Goal: Information Seeking & Learning: Learn about a topic

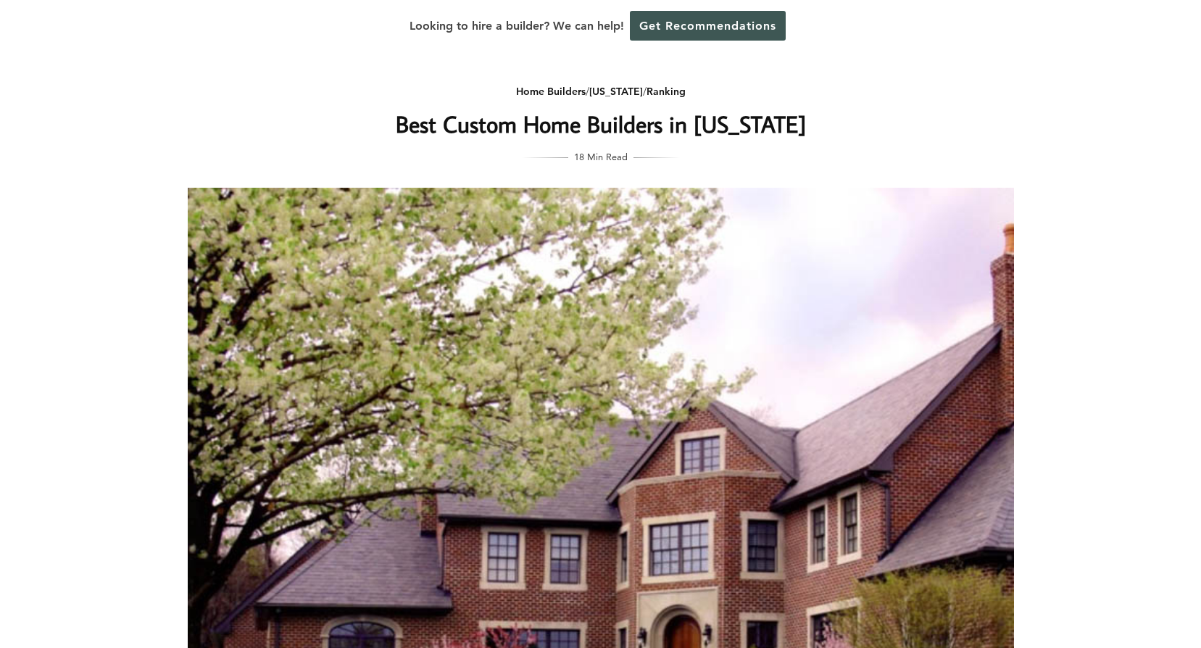
scroll to position [218, 0]
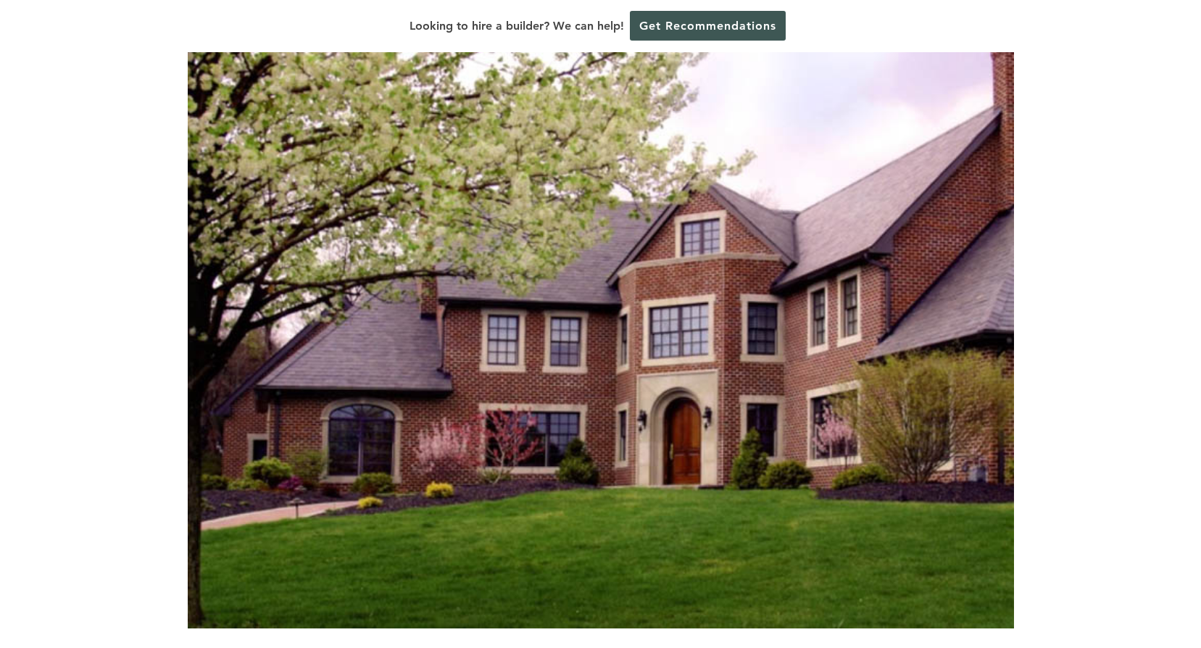
click at [919, 388] on img at bounding box center [601, 299] width 827 height 658
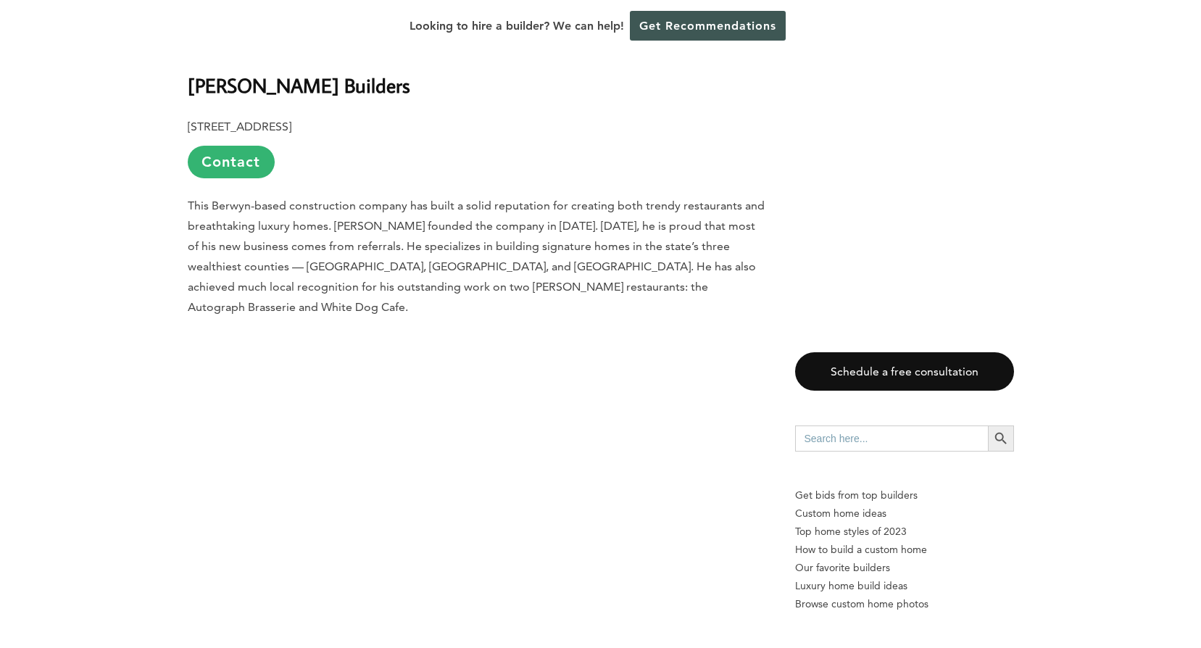
scroll to position [2103, 0]
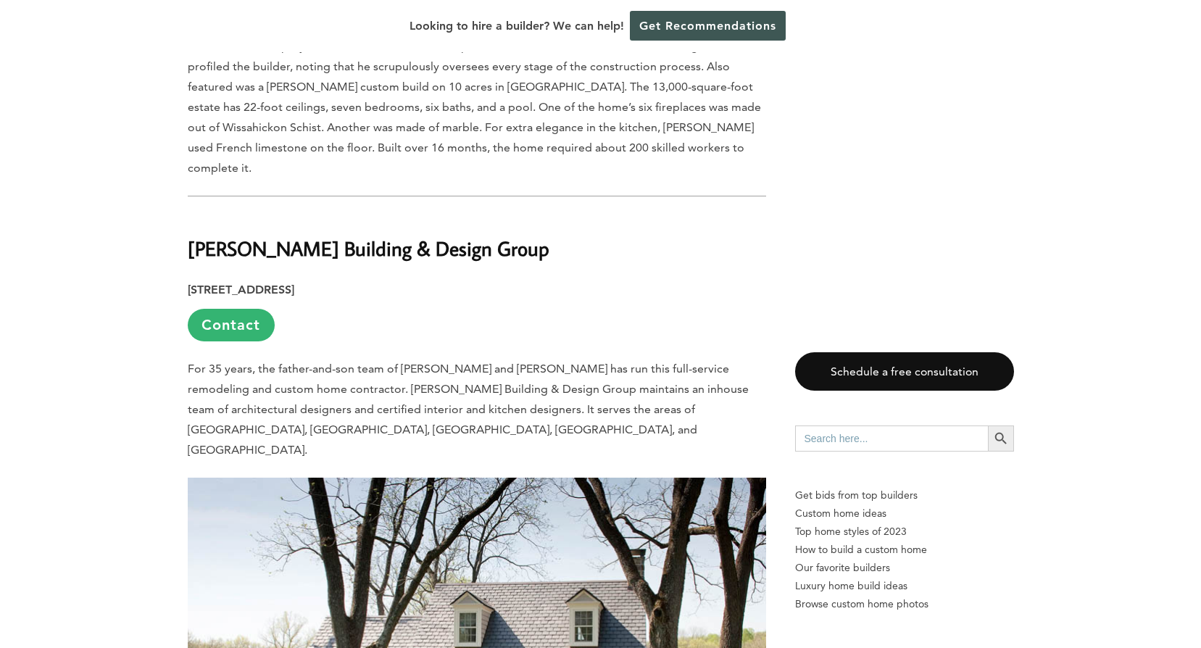
scroll to position [2973, 0]
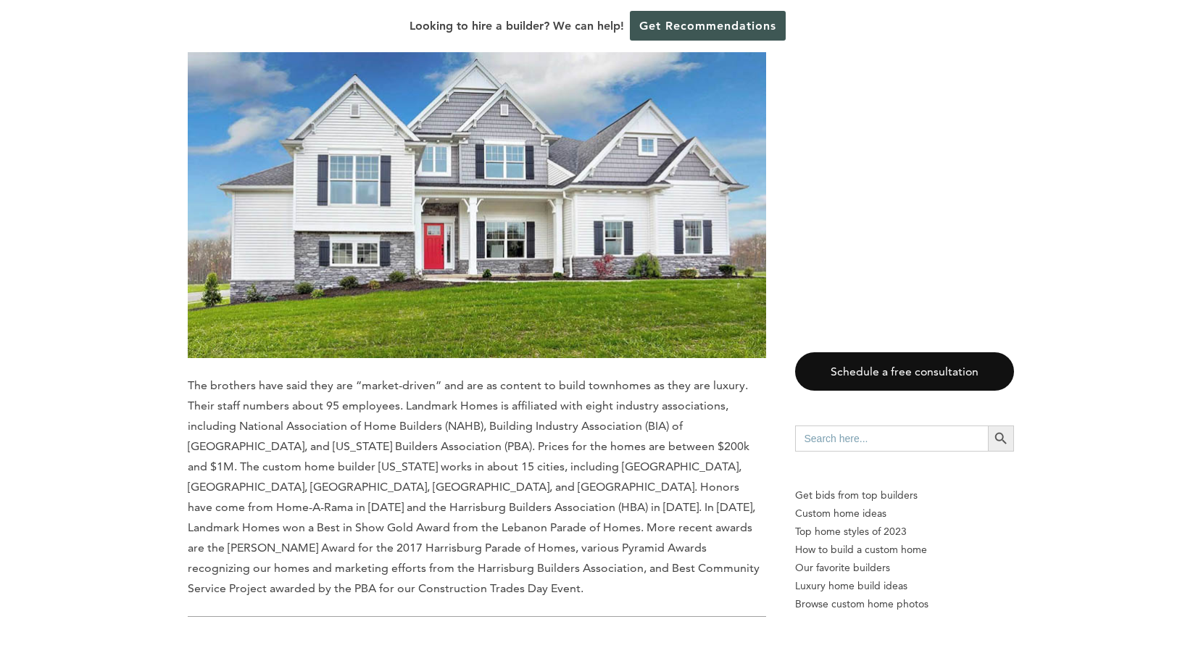
scroll to position [4351, 0]
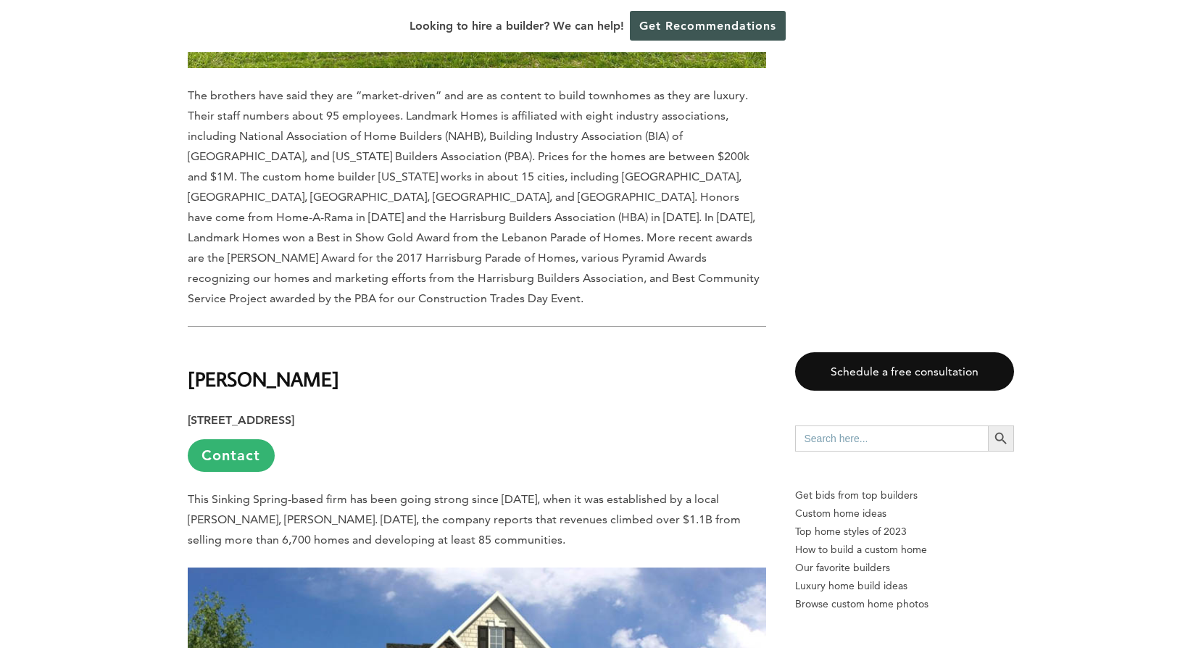
click at [624, 410] on p "555 Mountain Home Road, Sinking Spring, PA 19608 Contact" at bounding box center [477, 441] width 579 height 62
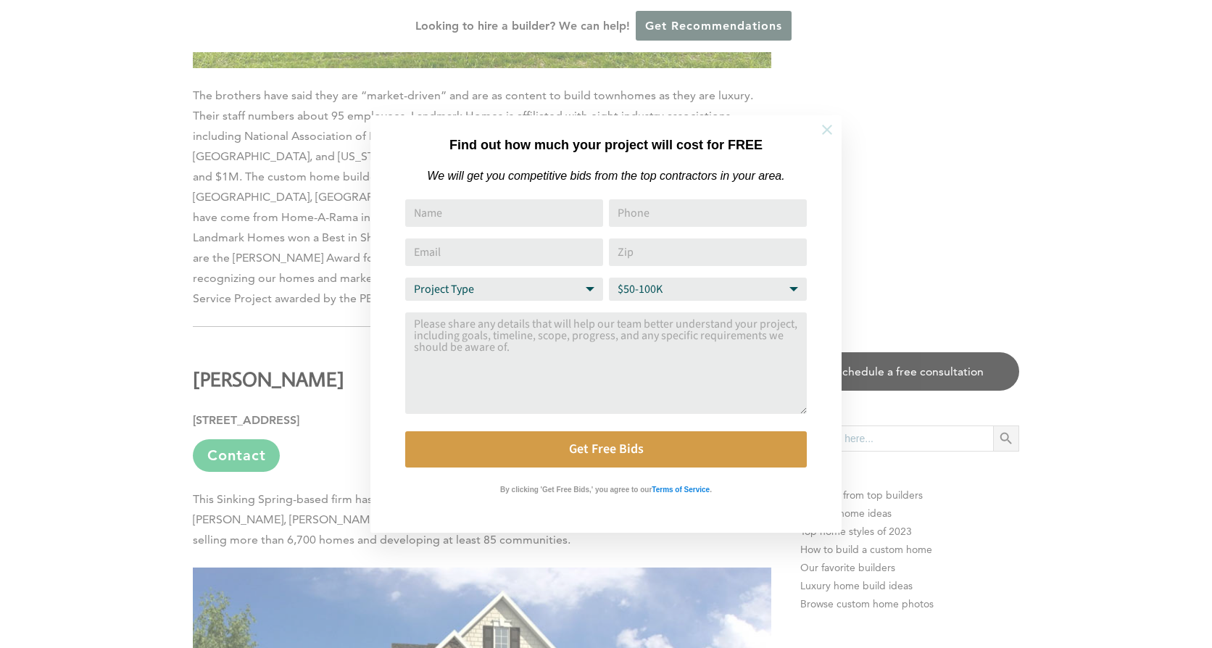
click at [829, 128] on icon at bounding box center [827, 130] width 10 height 10
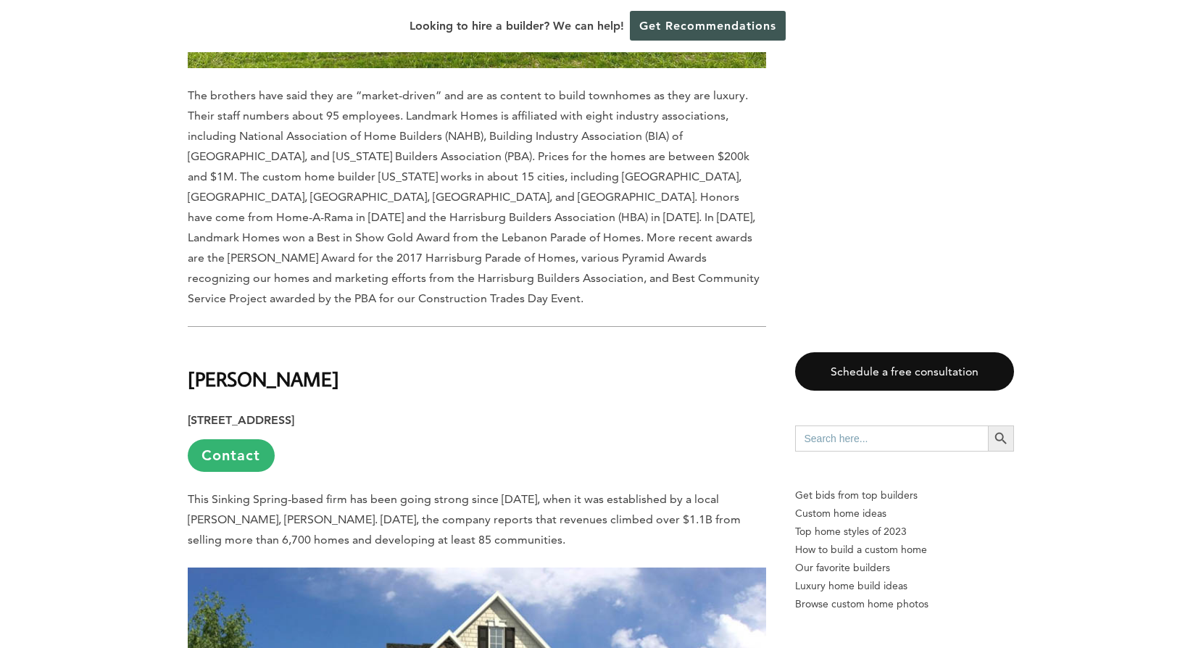
click at [601, 410] on p "555 Mountain Home Road, Sinking Spring, PA 19608 Contact" at bounding box center [477, 441] width 579 height 62
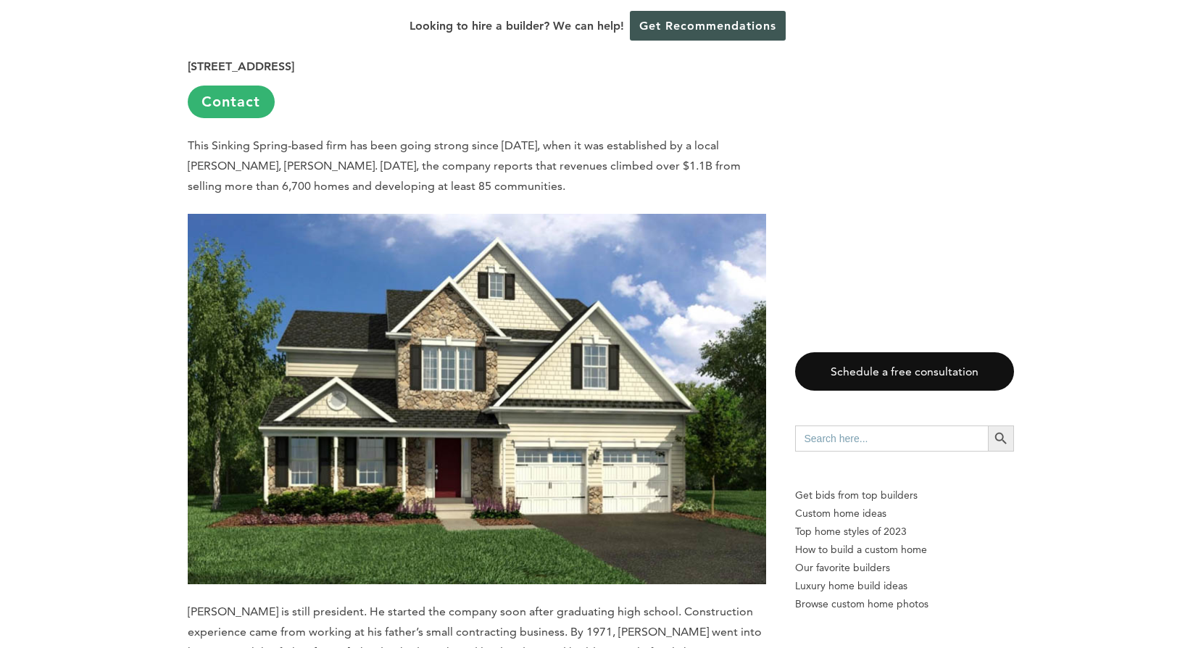
scroll to position [4496, 0]
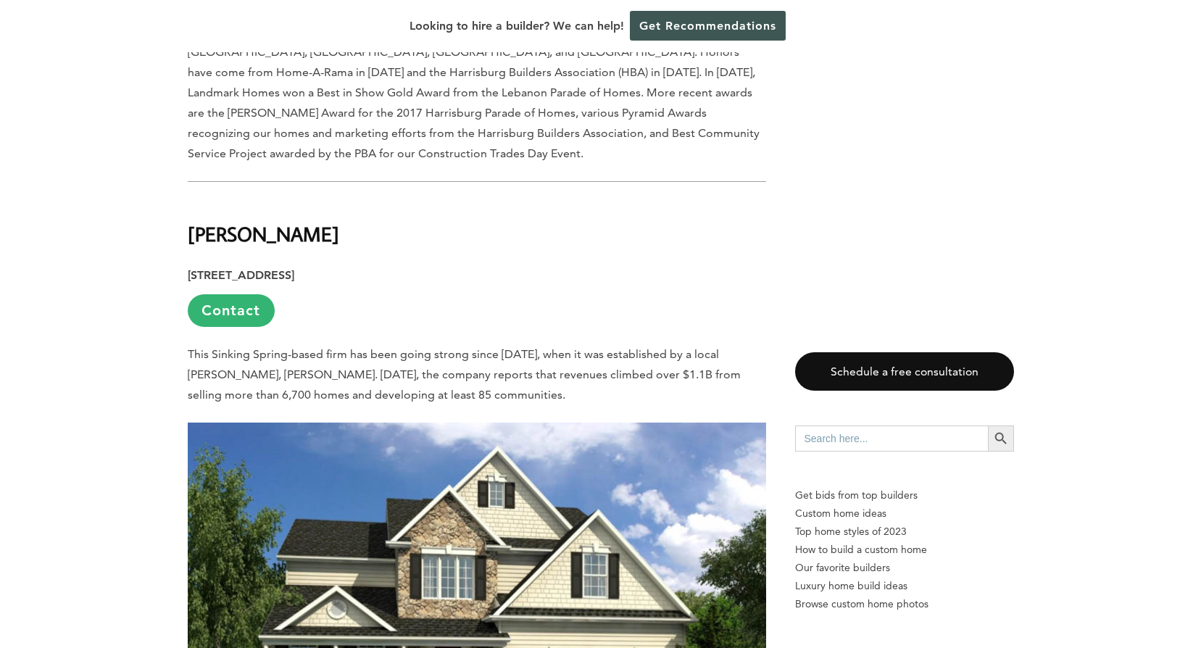
click at [566, 265] on p "555 Mountain Home Road, Sinking Spring, PA 19608 Contact" at bounding box center [477, 296] width 579 height 62
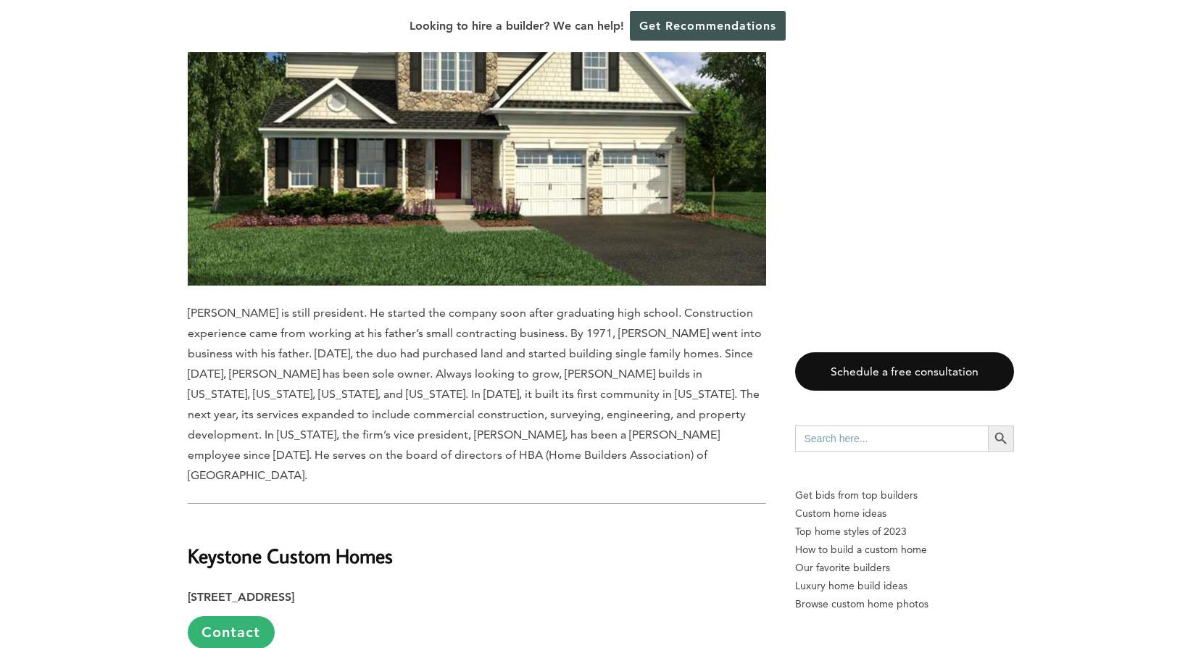
scroll to position [5076, 0]
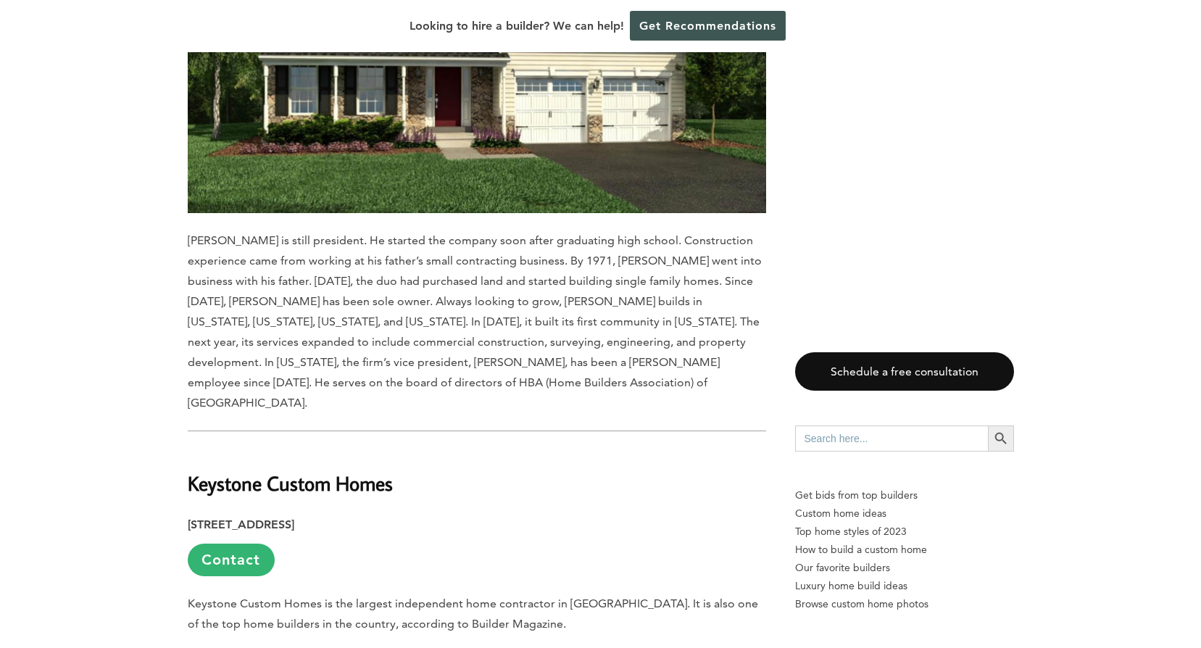
click at [581, 449] on h2 "Keystone Custom Homes" at bounding box center [477, 474] width 579 height 50
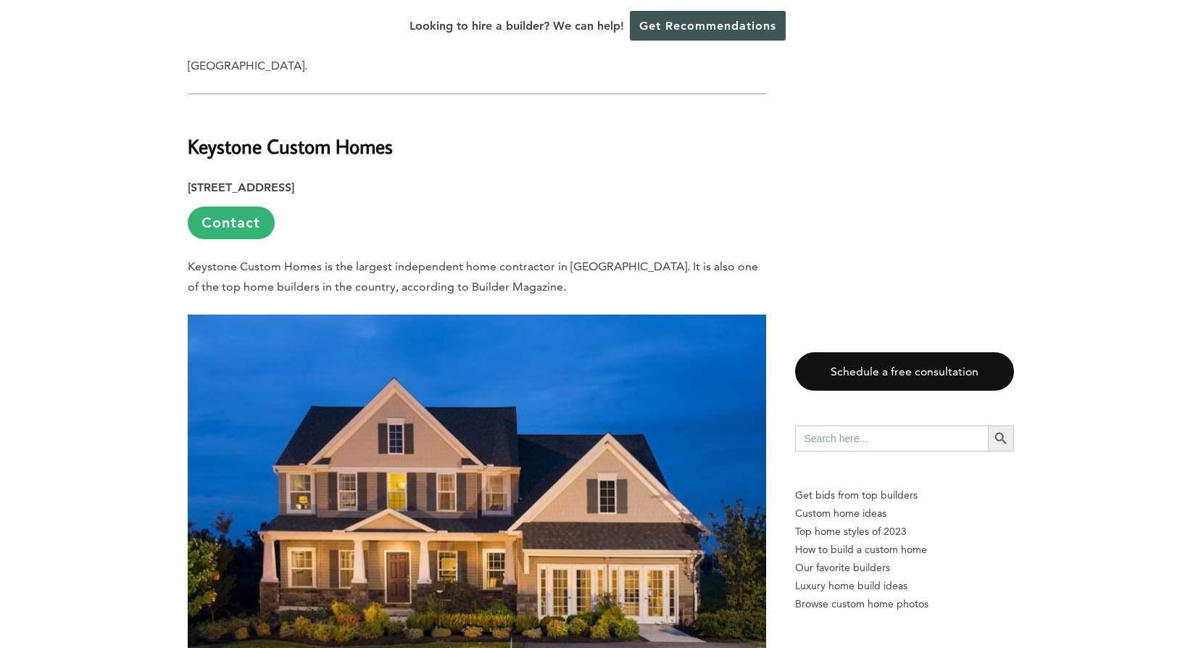
scroll to position [5438, 0]
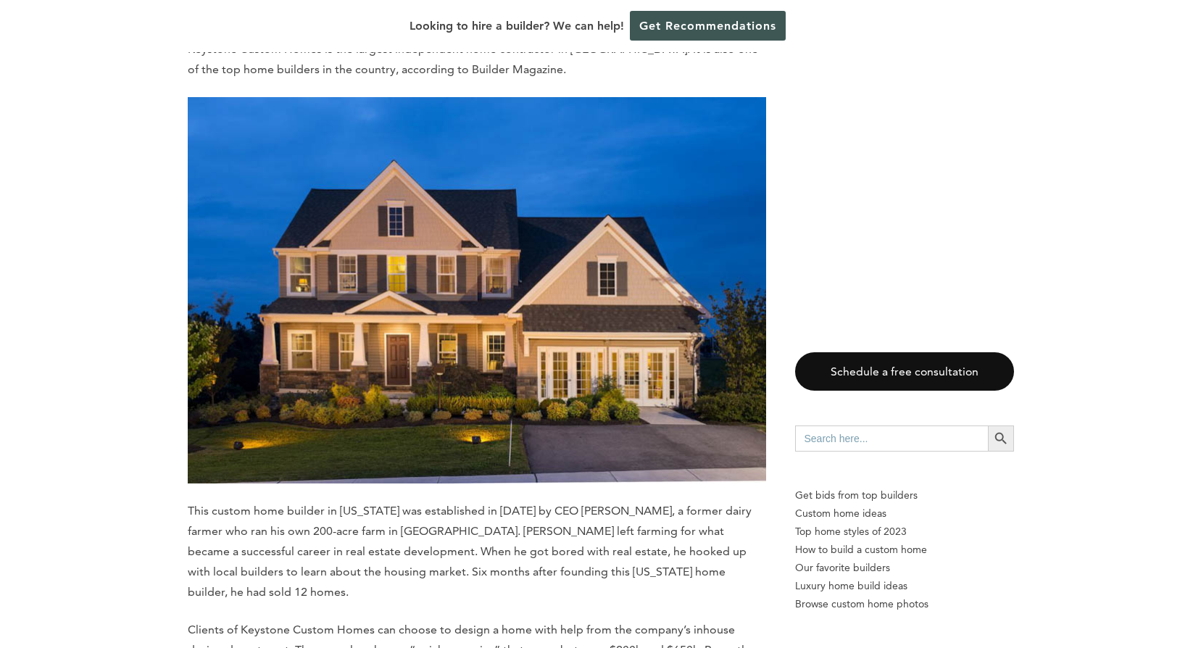
scroll to position [5656, 0]
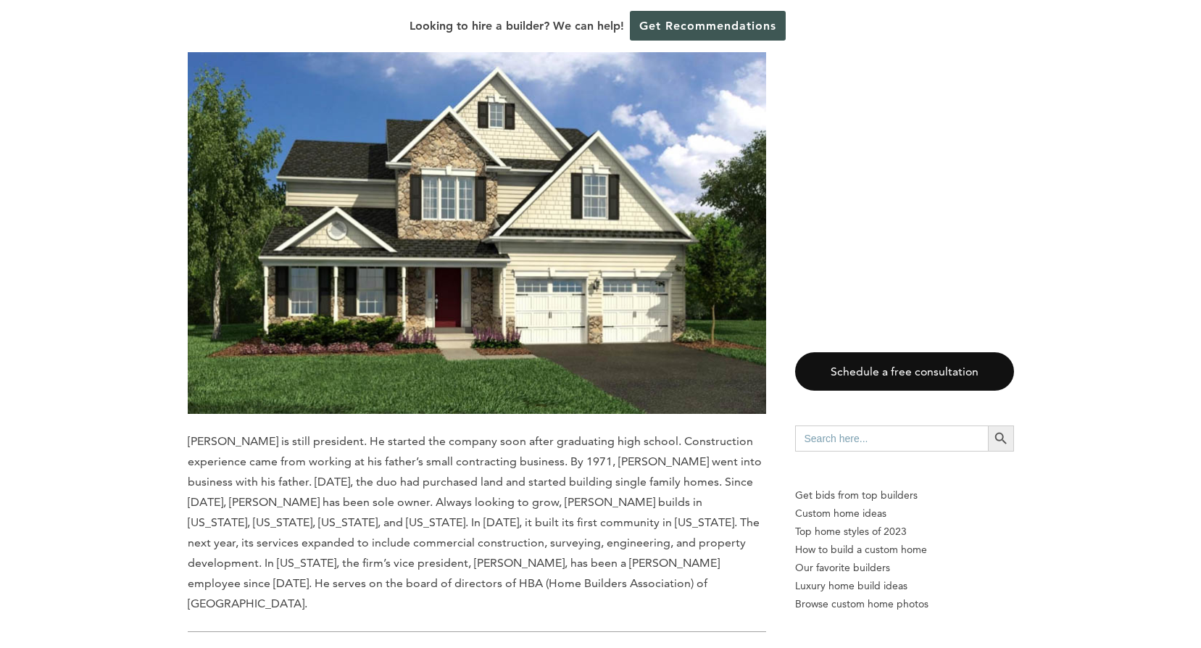
scroll to position [4858, 0]
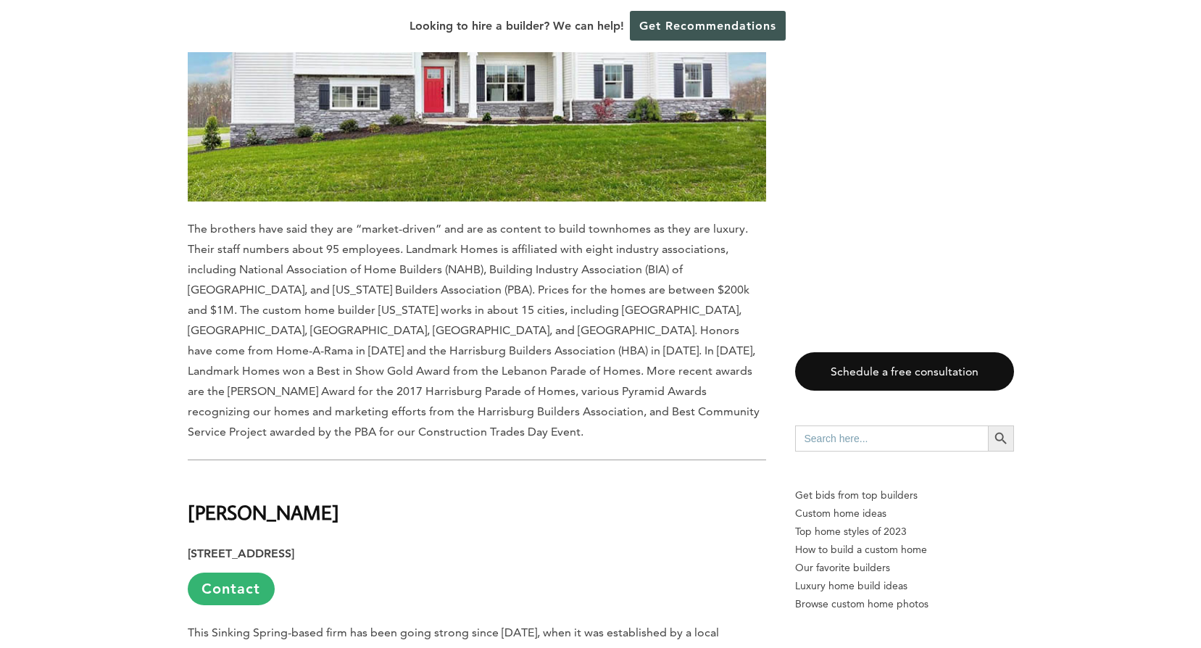
scroll to position [4206, 0]
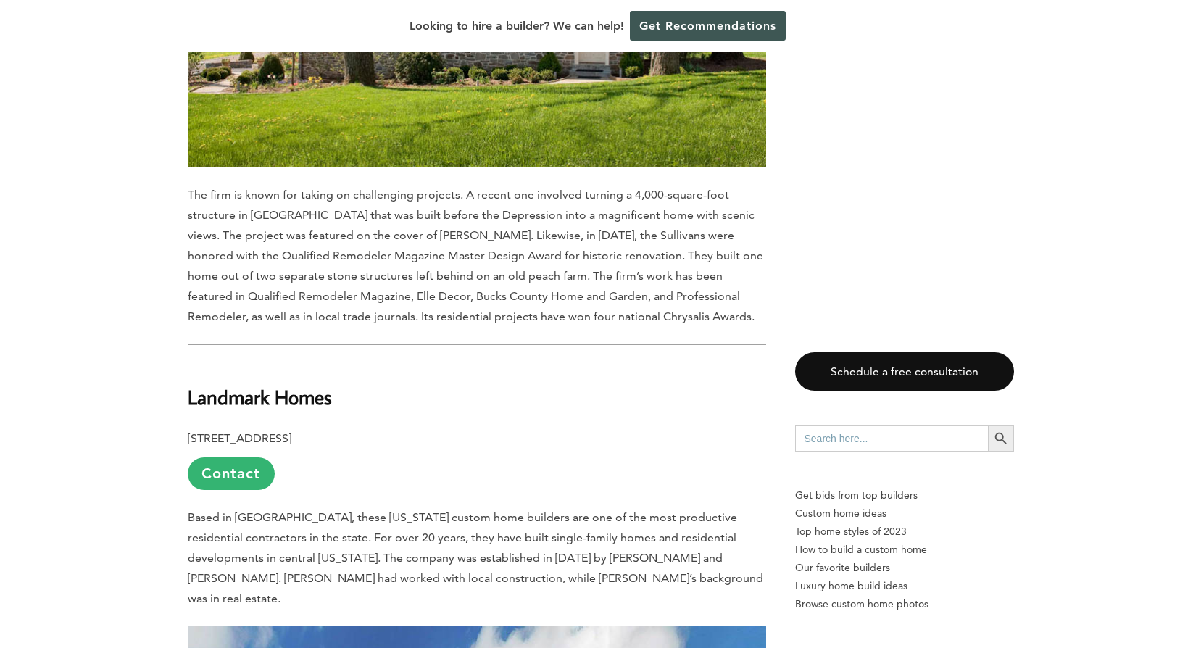
scroll to position [3263, 0]
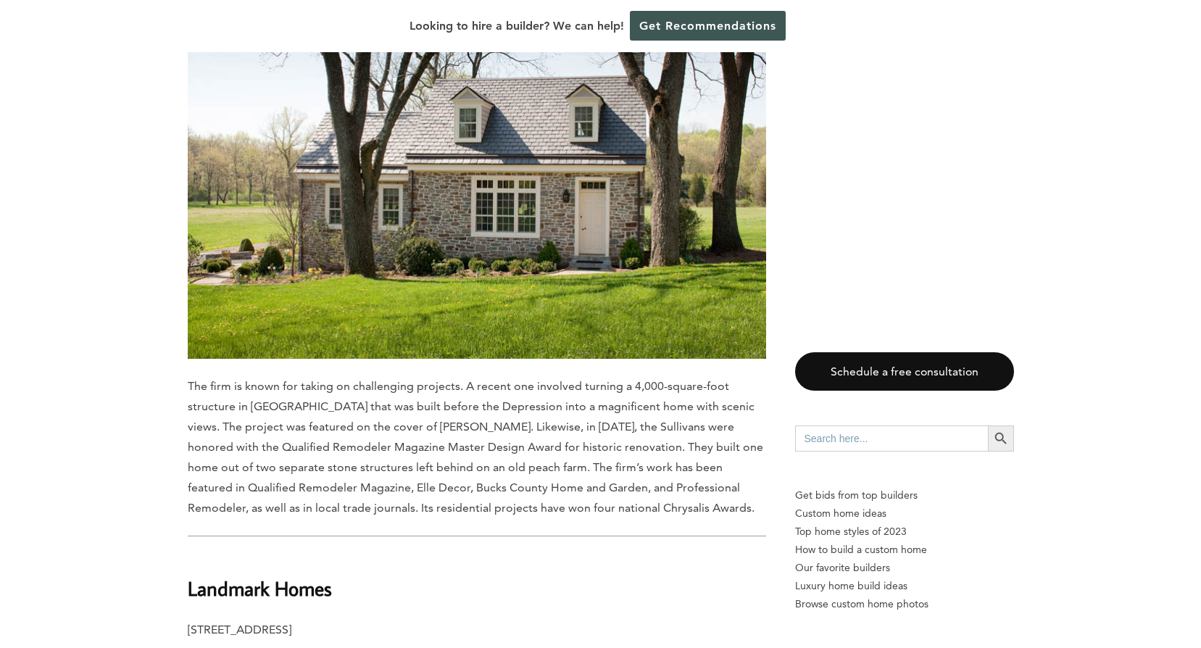
click at [255, 397] on p "The firm is known for taking on challenging projects. A recent one involved tur…" at bounding box center [477, 447] width 579 height 142
click at [440, 379] on span "The firm is known for taking on challenging projects. A recent one involved tur…" at bounding box center [476, 447] width 576 height 136
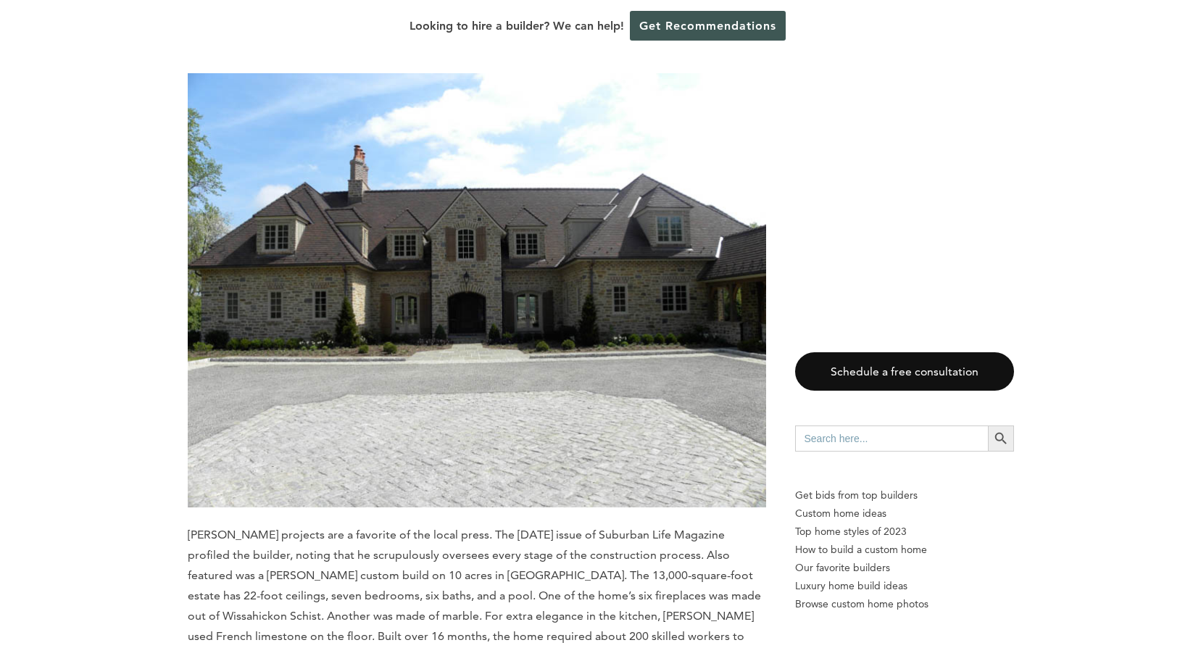
scroll to position [2248, 0]
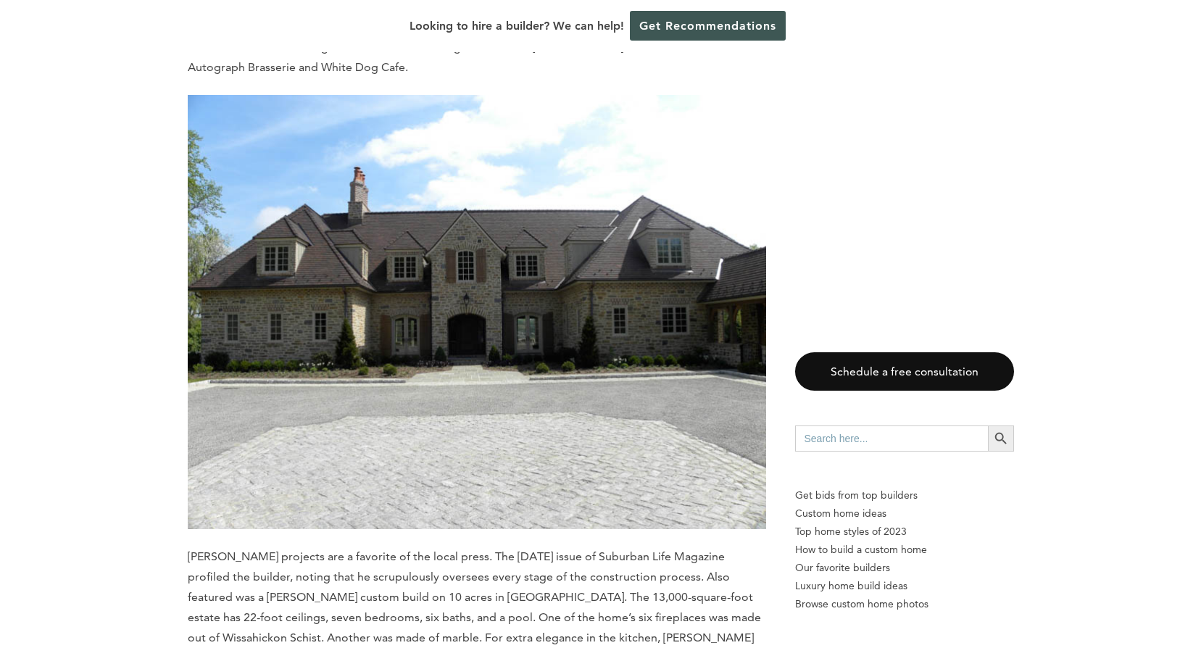
click at [370, 566] on p "Semerjian’s projects are a favorite of the local press. The May 2014 issue of S…" at bounding box center [477, 618] width 579 height 142
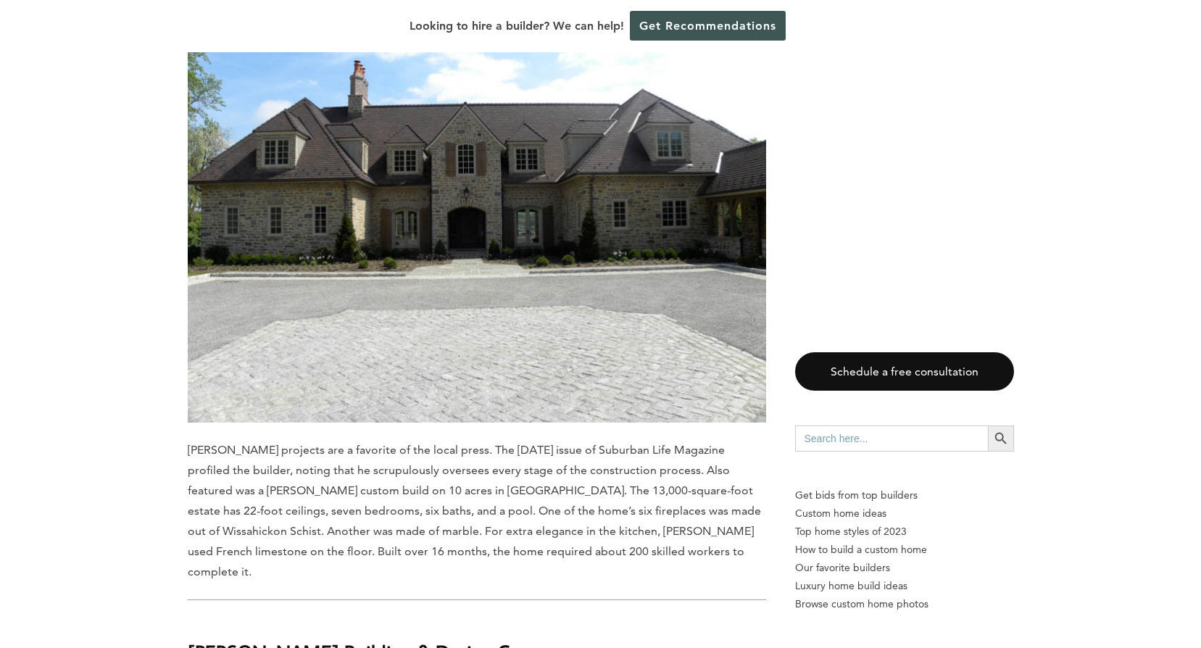
scroll to position [2393, 0]
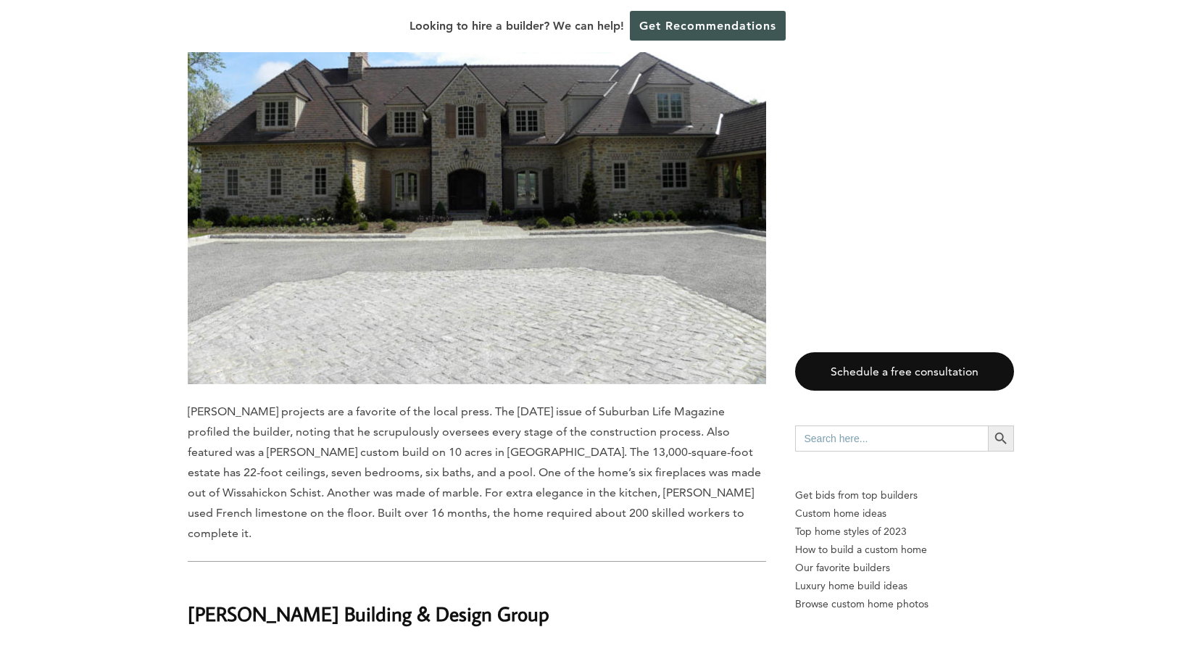
click at [429, 434] on span "Semerjian’s projects are a favorite of the local press. The May 2014 issue of S…" at bounding box center [475, 473] width 574 height 136
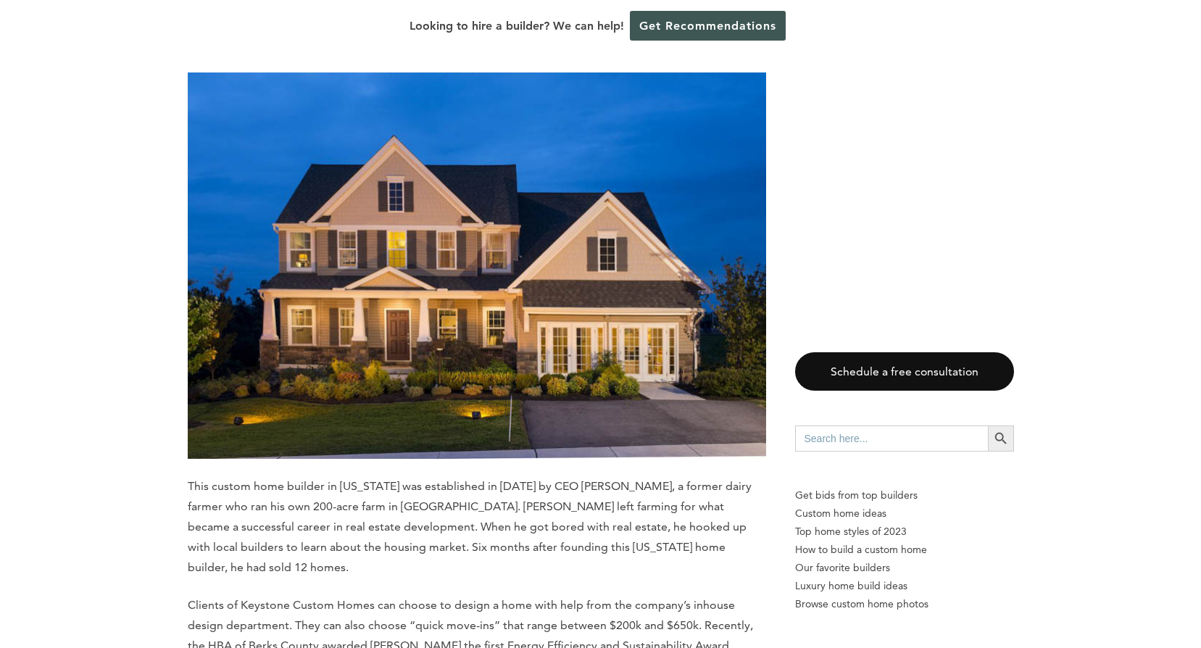
scroll to position [5656, 0]
click at [433, 479] on span "This custom home builder in Pennsylvania was established in 1992 by CEO Jeff Ru…" at bounding box center [470, 526] width 564 height 95
click at [431, 479] on span "This custom home builder in Pennsylvania was established in 1992 by CEO Jeff Ru…" at bounding box center [470, 526] width 564 height 95
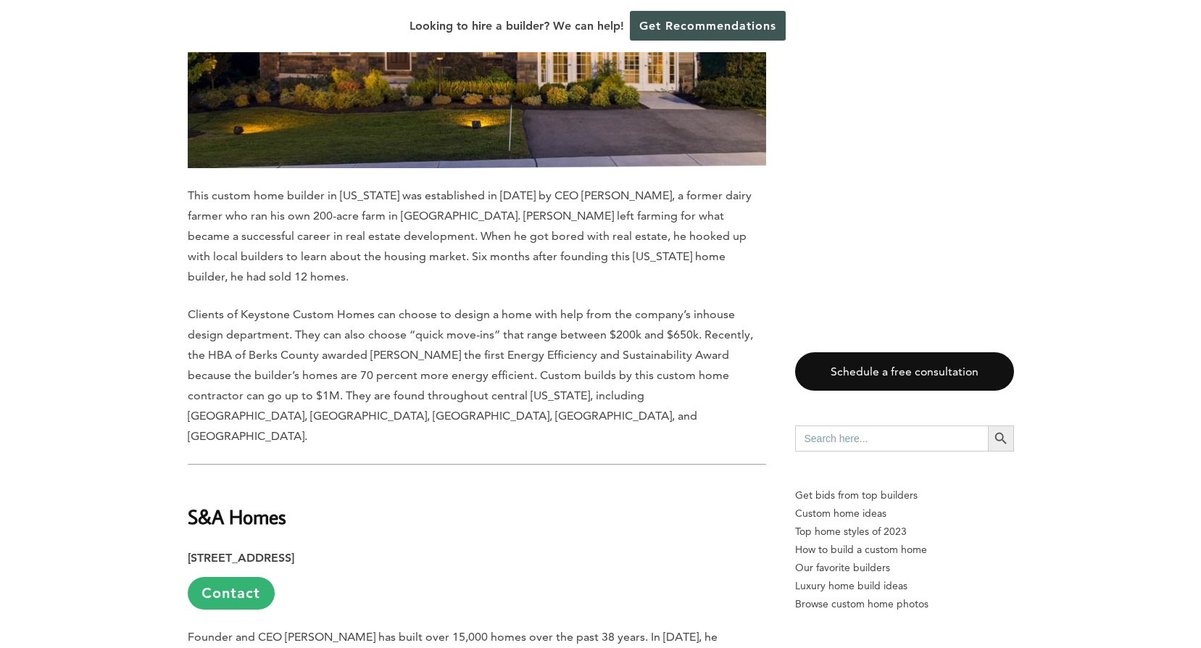
scroll to position [6018, 0]
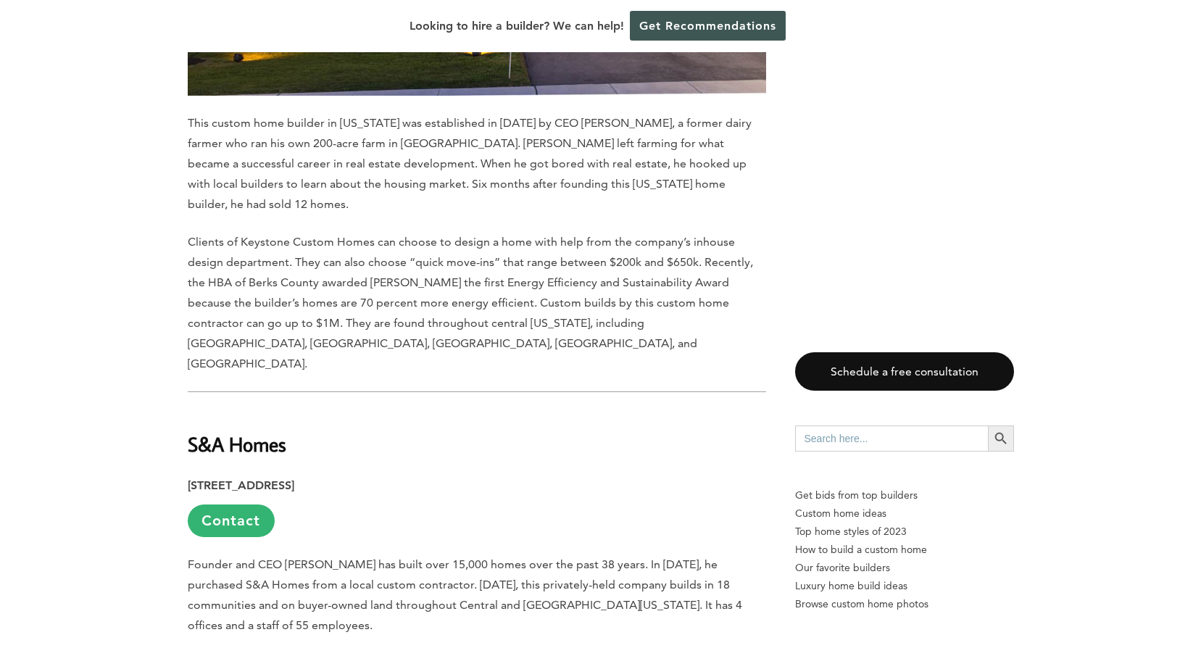
click at [397, 558] on span "Founder and CEO Bob Poole has built over 15,000 homes over the past 38 years. I…" at bounding box center [465, 595] width 555 height 75
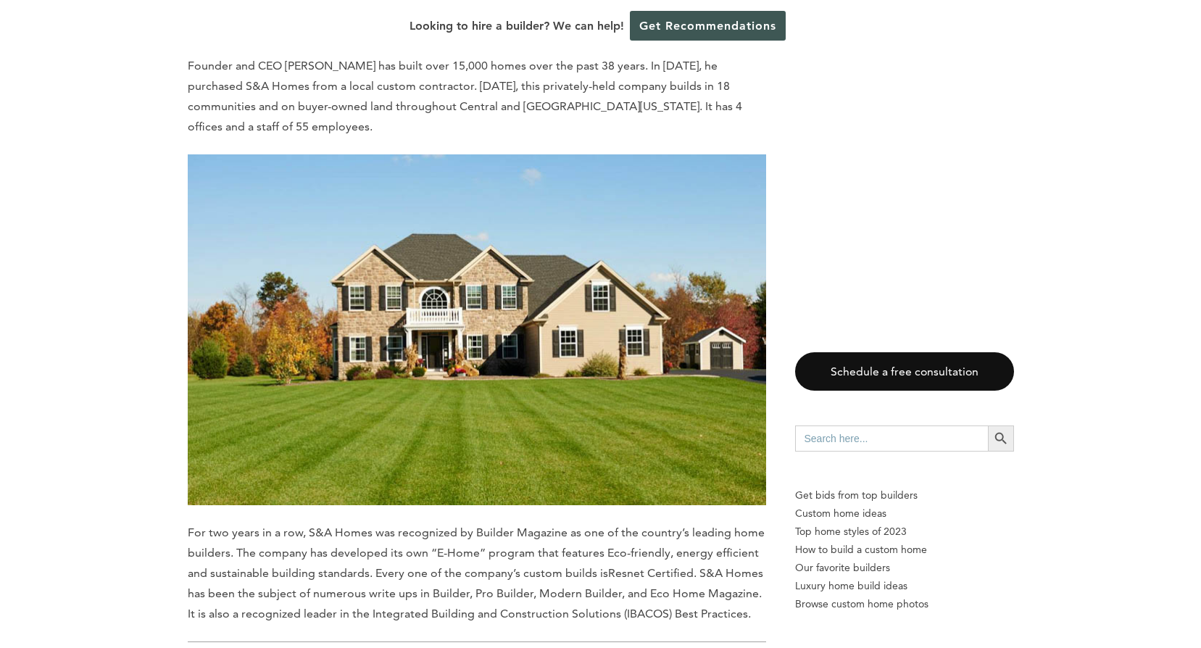
scroll to position [6526, 0]
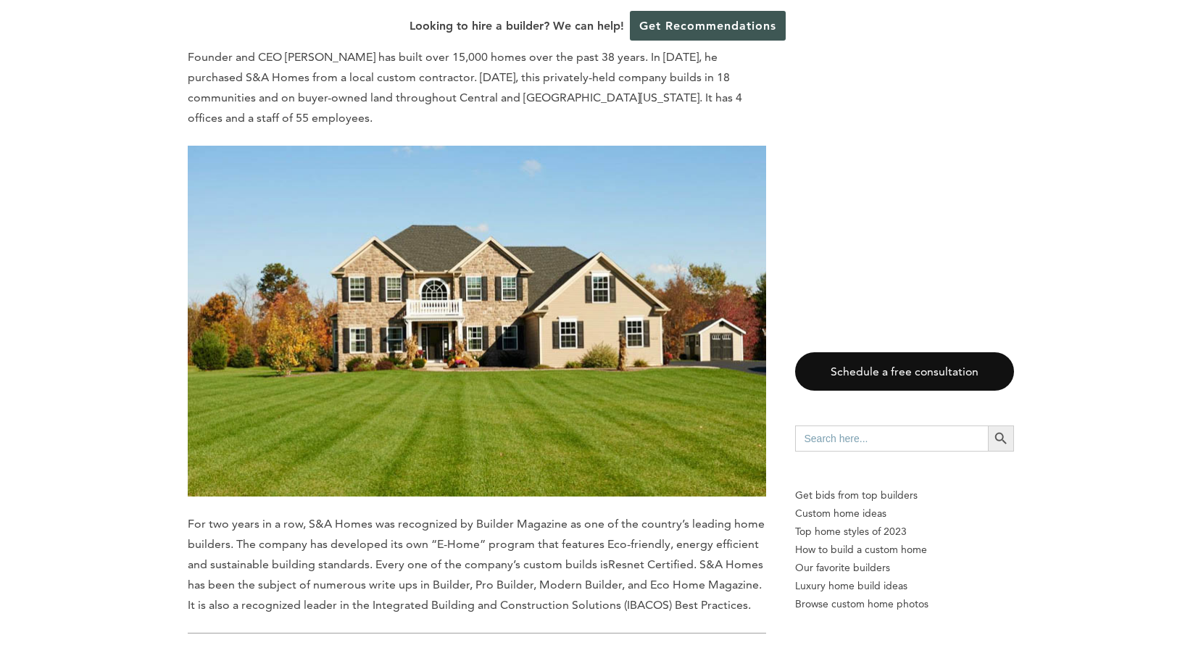
click at [336, 558] on span ". S&A Homes has been the subject of numerous write ups in Builder, Pro Builder,…" at bounding box center [476, 585] width 576 height 54
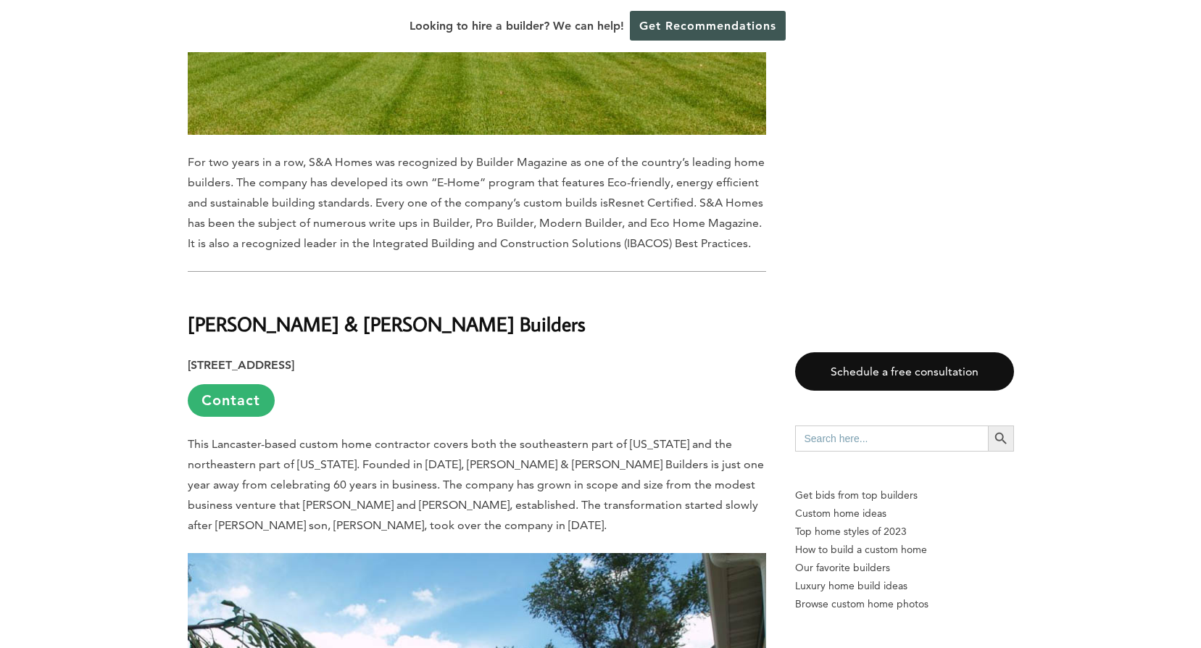
scroll to position [6888, 0]
click at [331, 437] on span "This Lancaster-based custom home contractor covers both the southeastern part o…" at bounding box center [476, 484] width 576 height 95
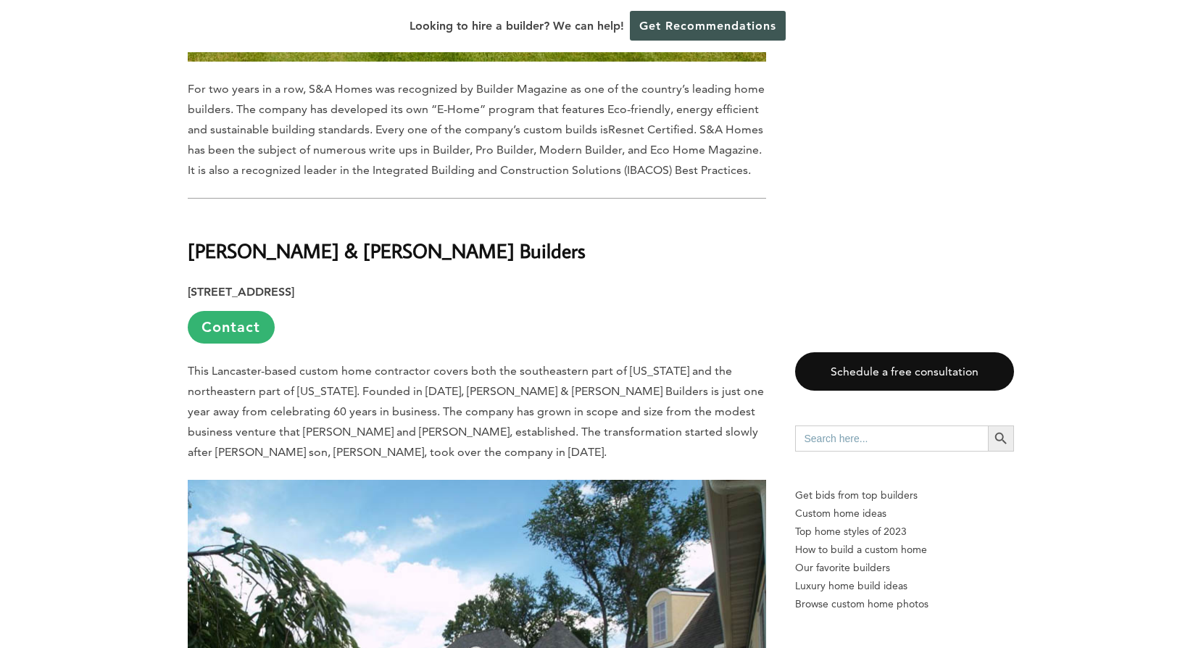
scroll to position [7251, 0]
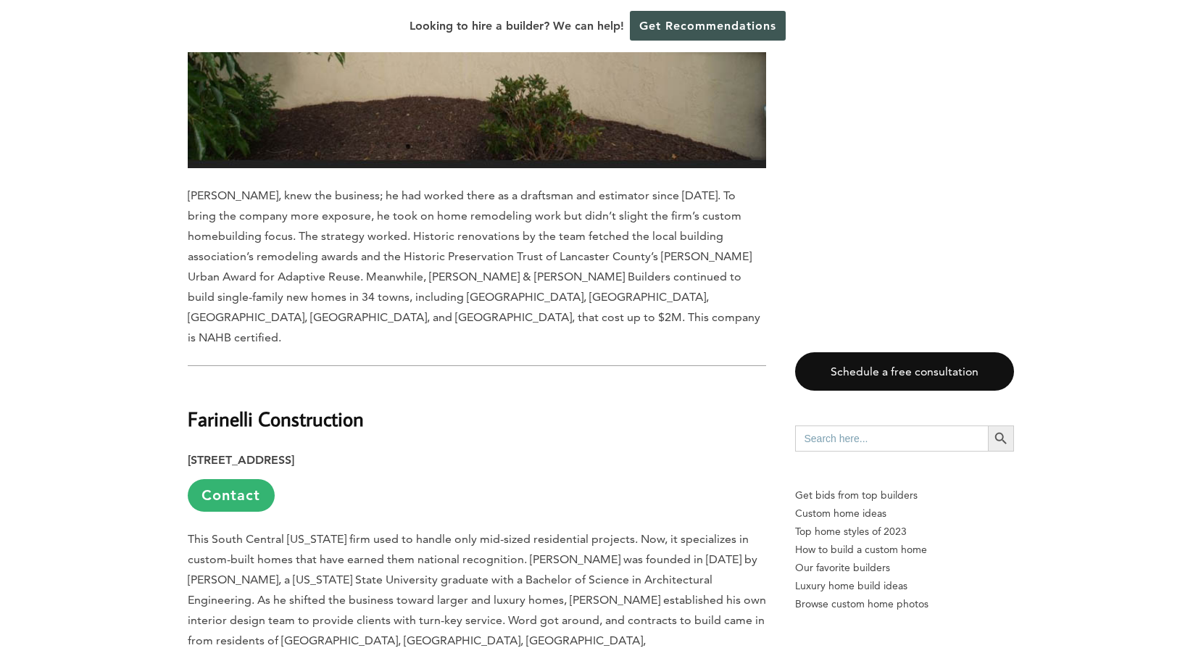
scroll to position [7758, 0]
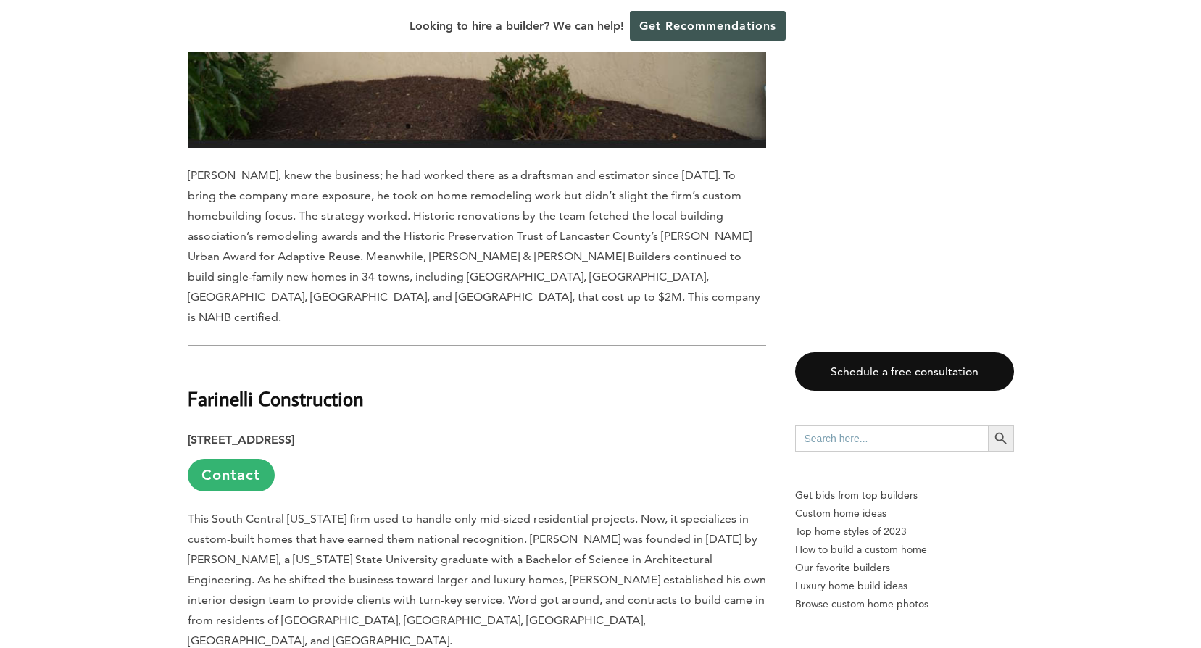
click at [498, 512] on span "This South Central Pennsylvania firm used to handle only mid-sized residential …" at bounding box center [477, 580] width 579 height 136
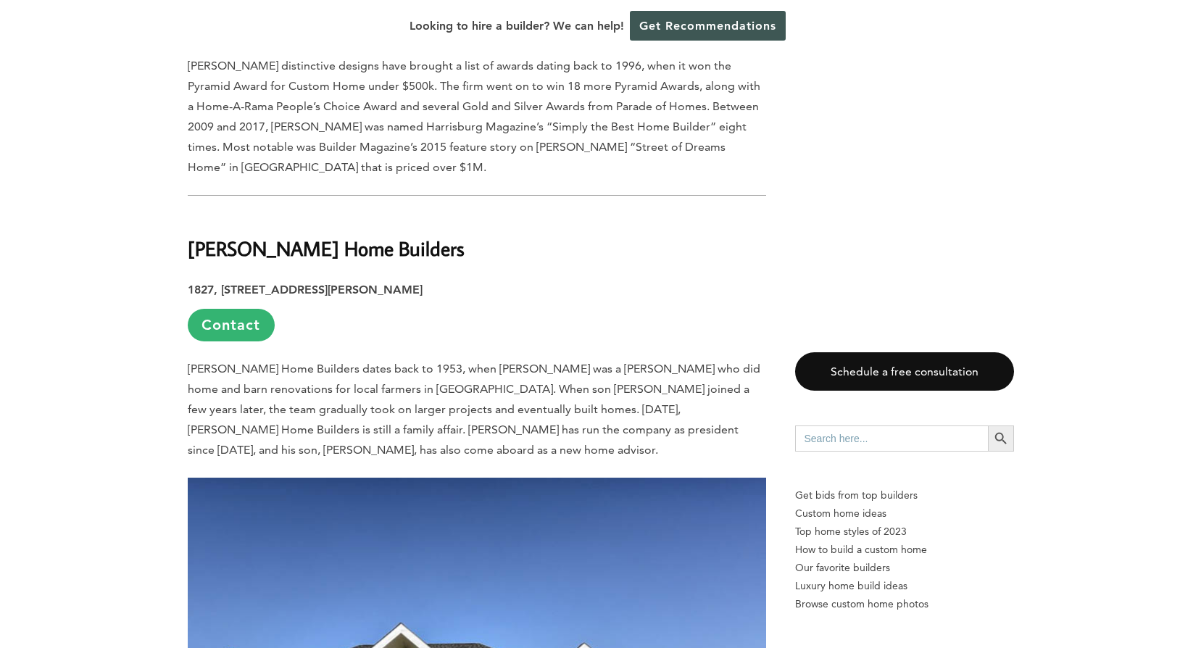
scroll to position [8846, 0]
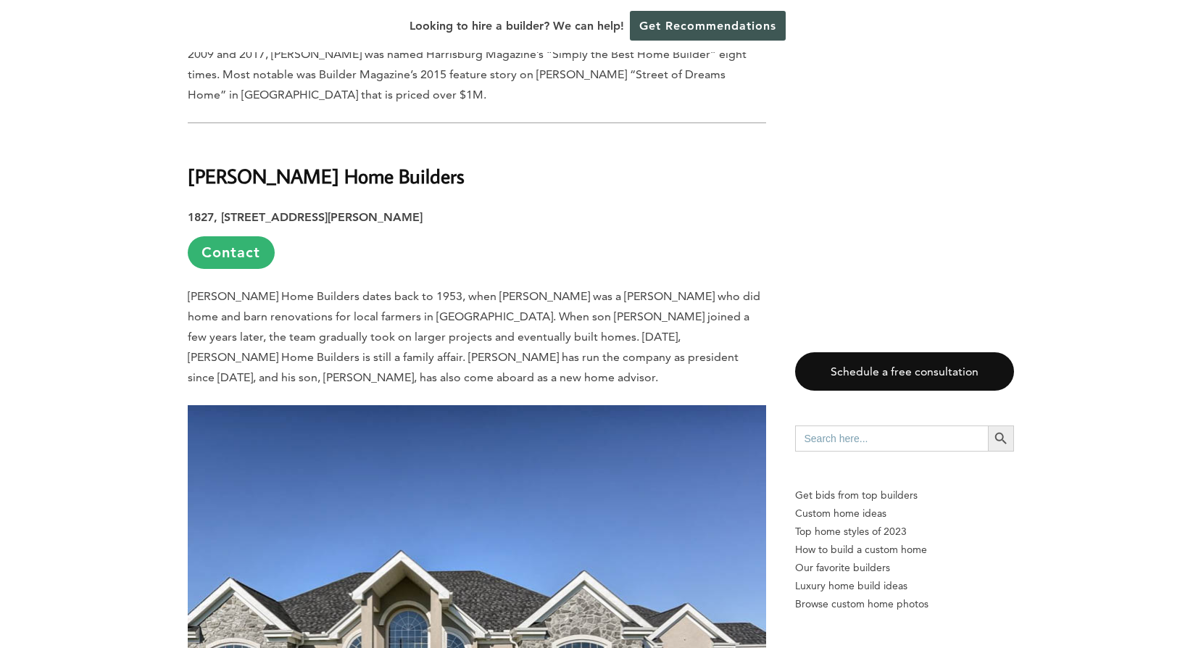
click at [502, 289] on span "Metzler Home Builders dates back to 1953, when Abe Metzler was a carpenter who …" at bounding box center [474, 336] width 573 height 95
click at [500, 289] on span "Metzler Home Builders dates back to 1953, when Abe Metzler was a carpenter who …" at bounding box center [474, 336] width 573 height 95
click at [414, 289] on span "Metzler Home Builders dates back to 1953, when Abe Metzler was a carpenter who …" at bounding box center [474, 336] width 573 height 95
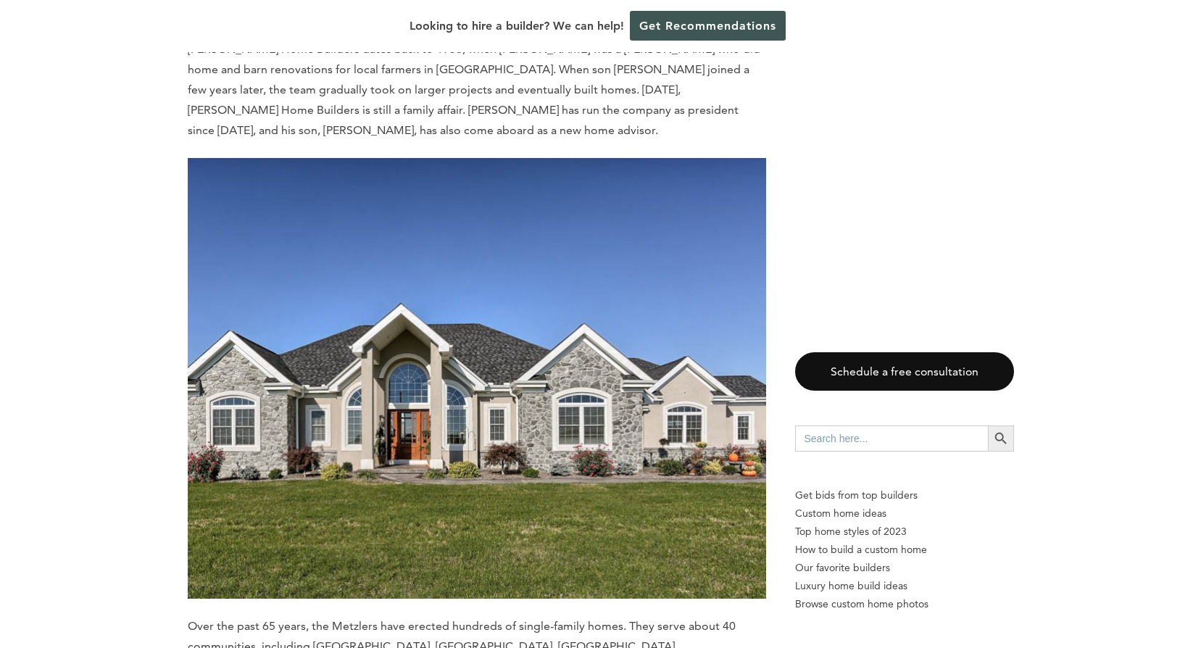
scroll to position [9136, 0]
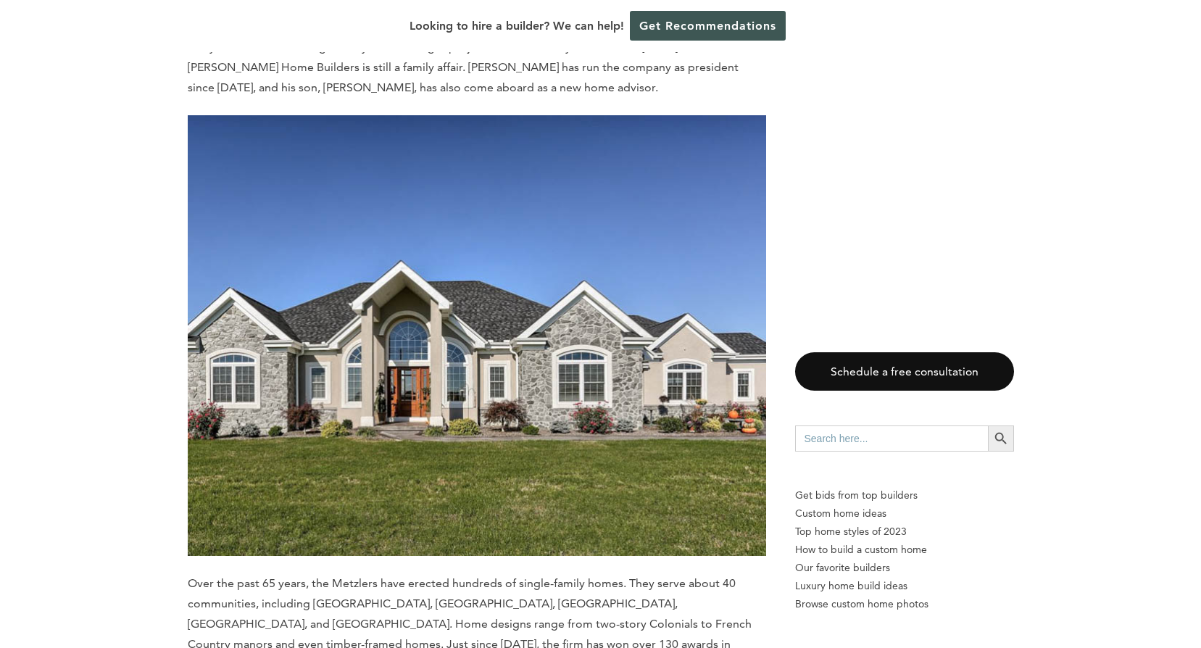
click at [329, 576] on span "Over the past 65 years, the Metzlers have erected hundreds of single-family hom…" at bounding box center [471, 644] width 566 height 136
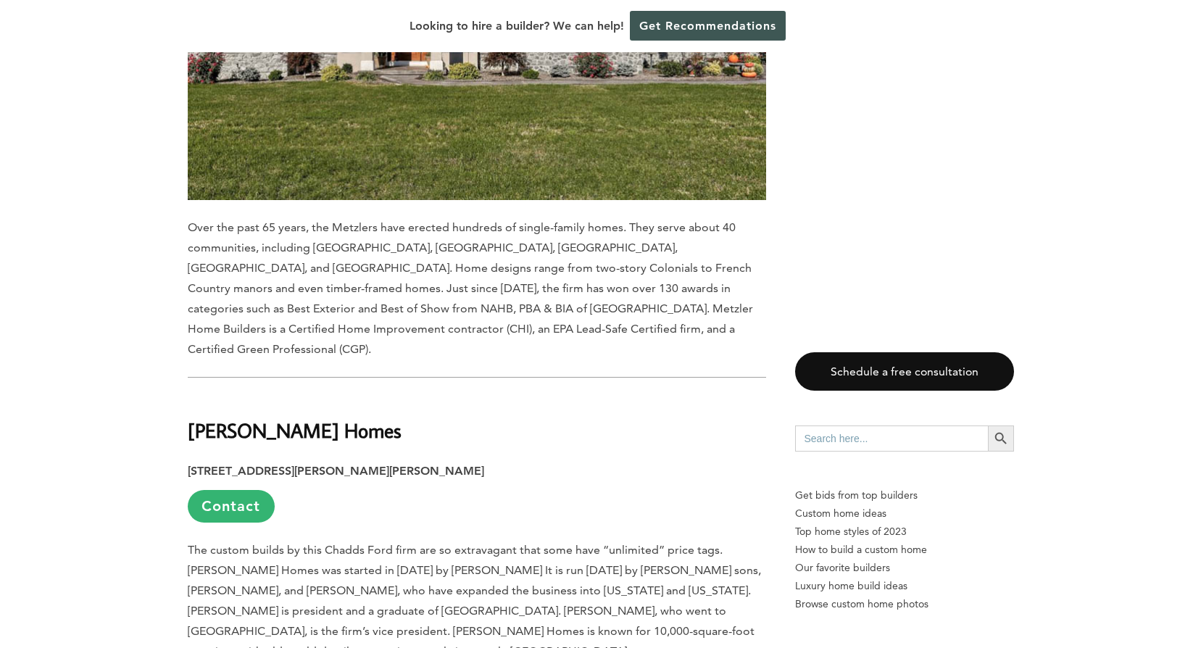
scroll to position [9499, 0]
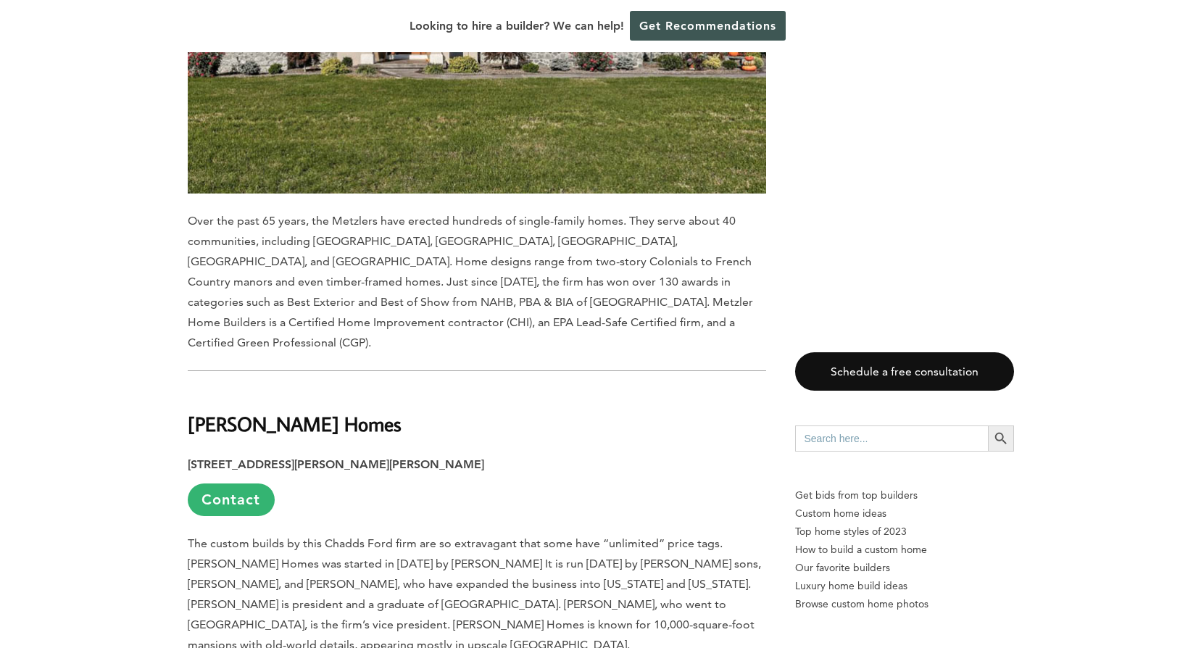
click at [339, 537] on span "The custom builds by this Chadds Ford firm are so extravagant that some have “u…" at bounding box center [475, 594] width 574 height 115
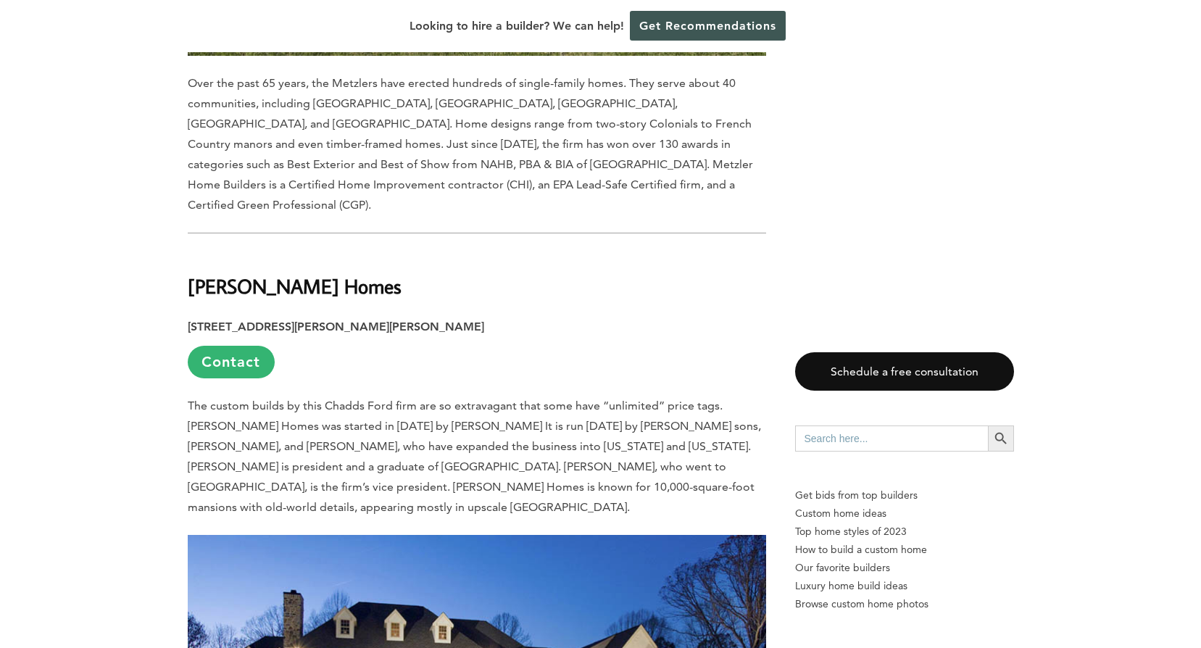
scroll to position [9644, 0]
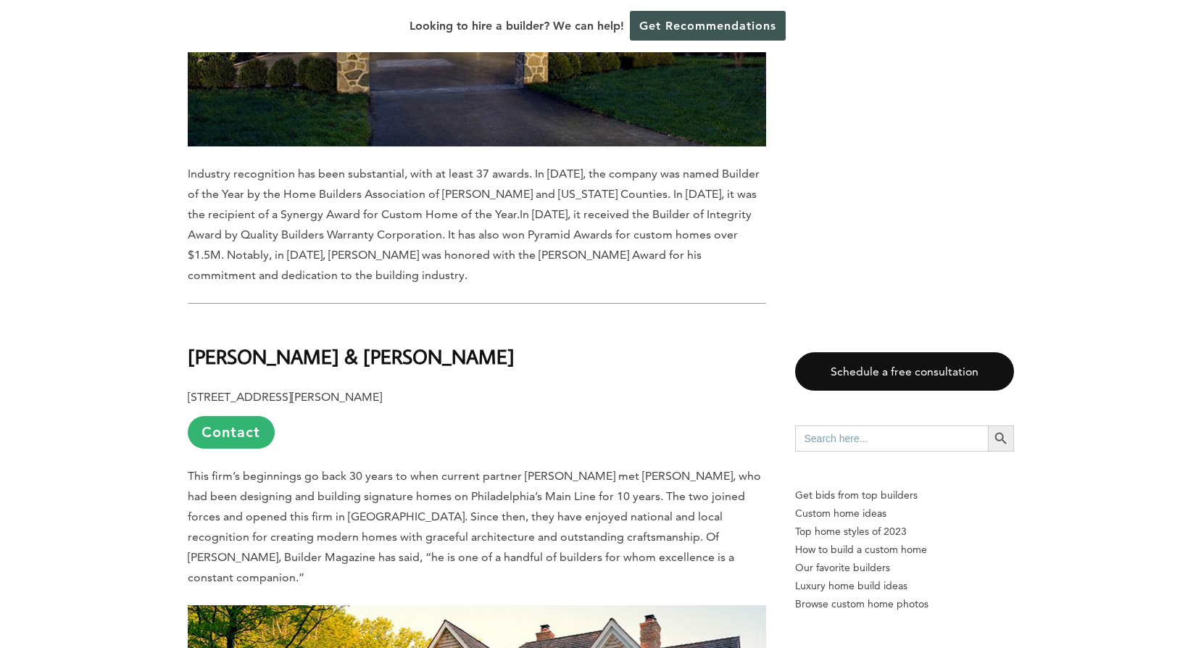
scroll to position [10369, 0]
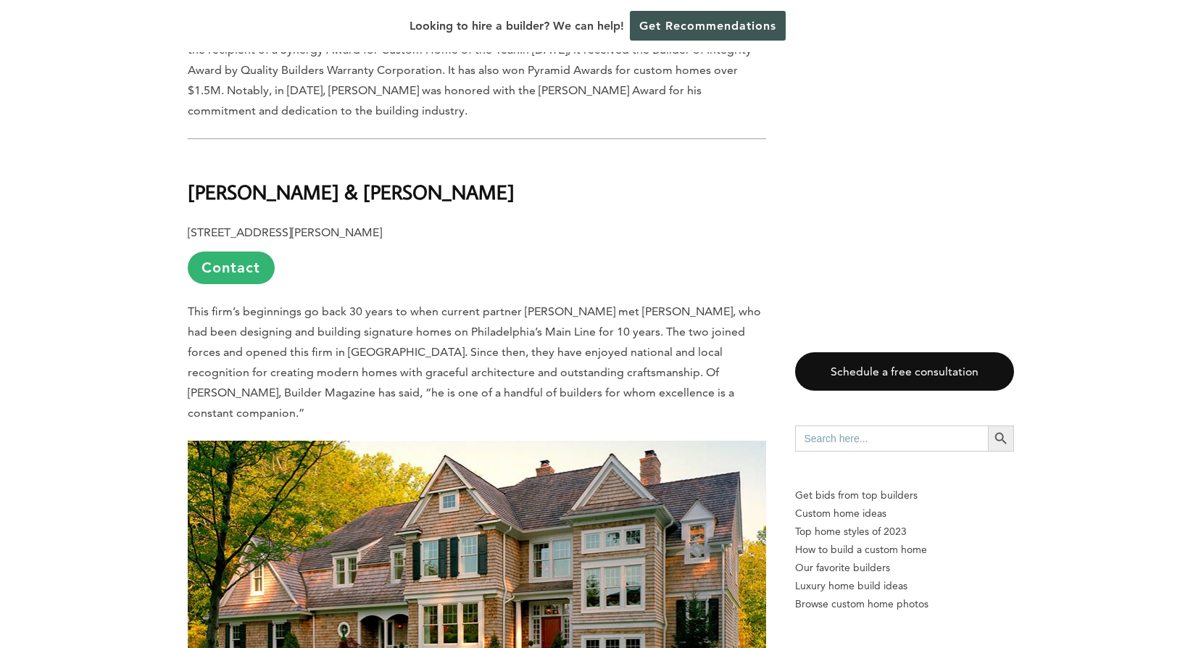
scroll to position [10514, 0]
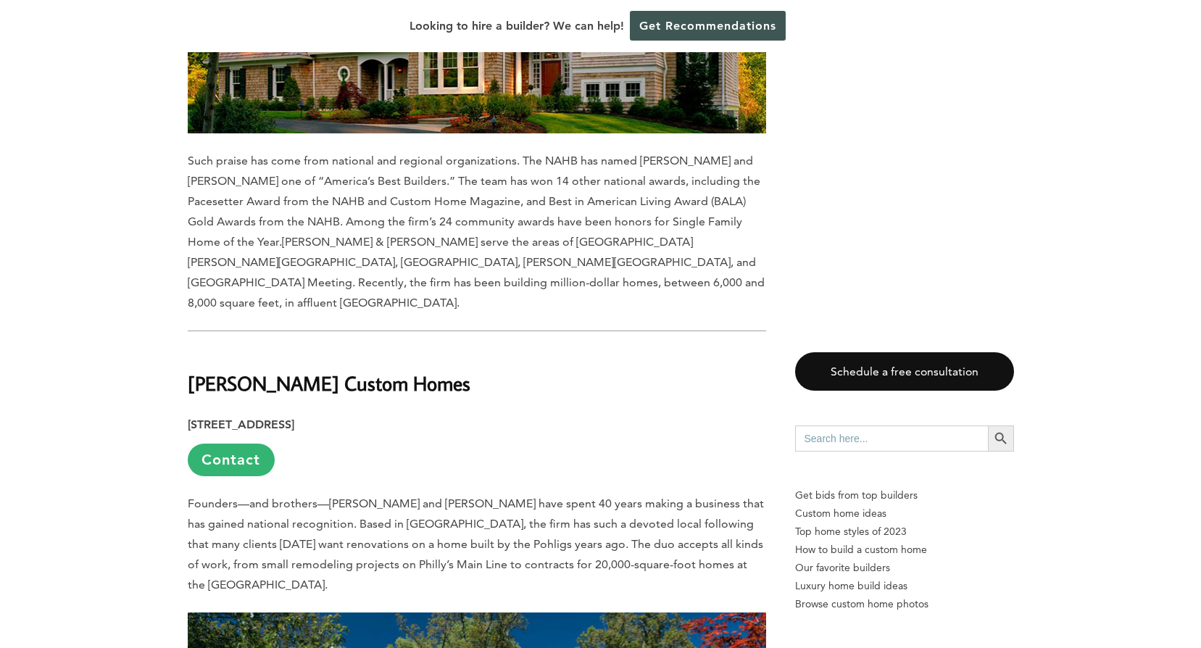
scroll to position [11094, 0]
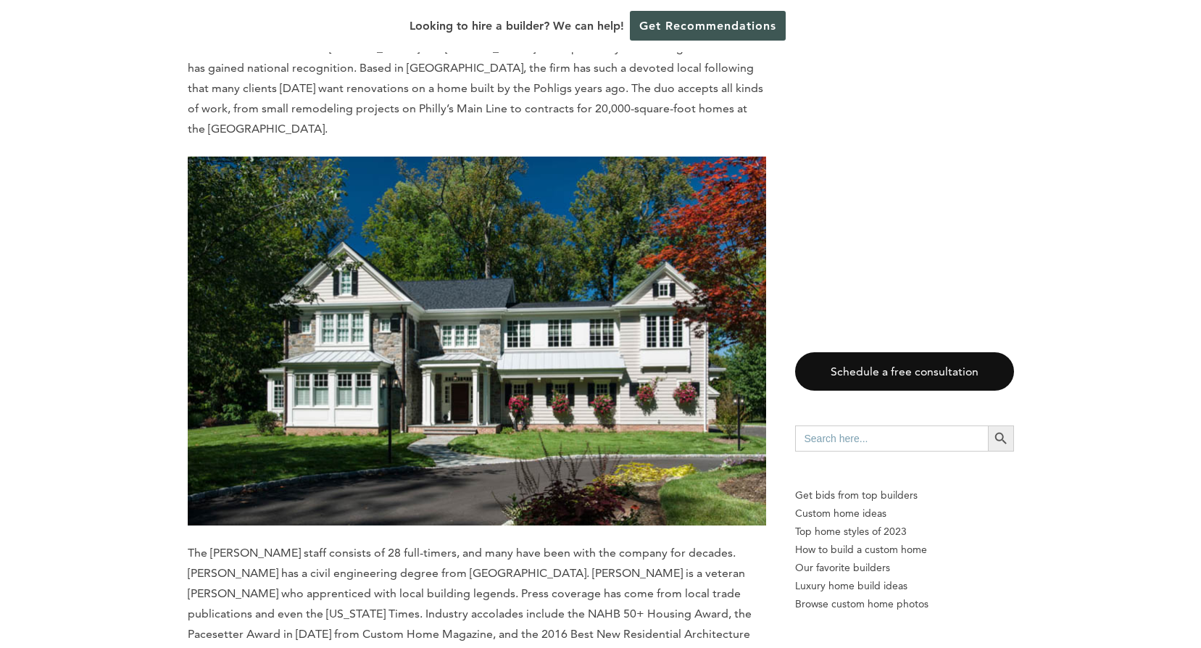
scroll to position [11529, 0]
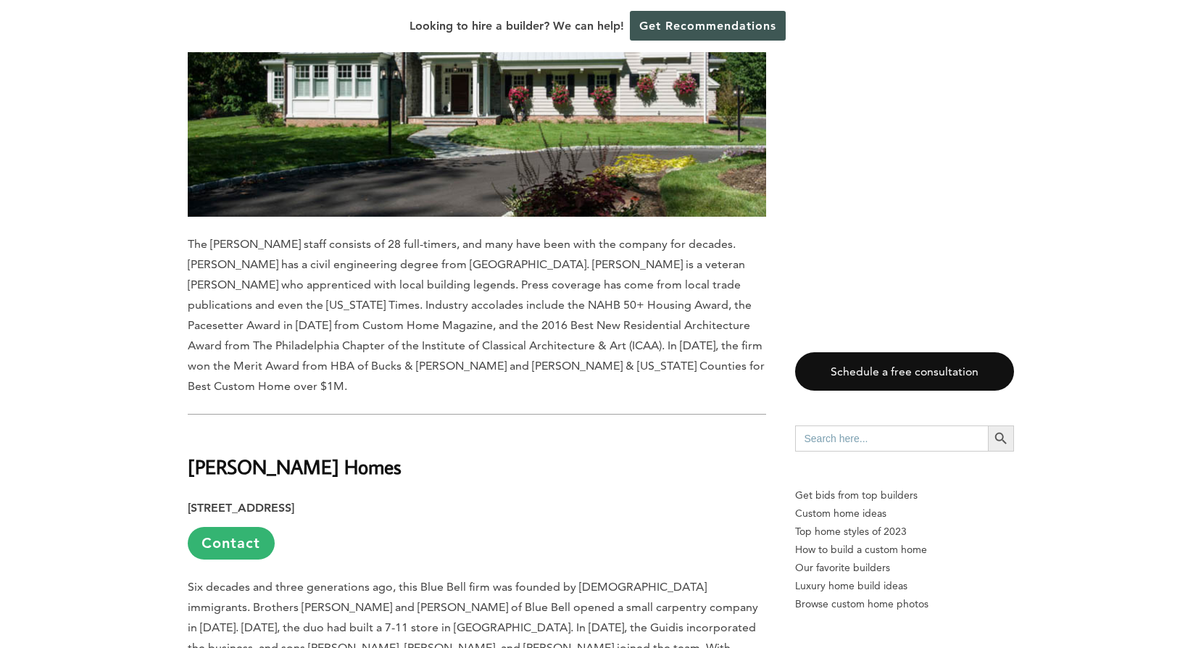
scroll to position [11892, 0]
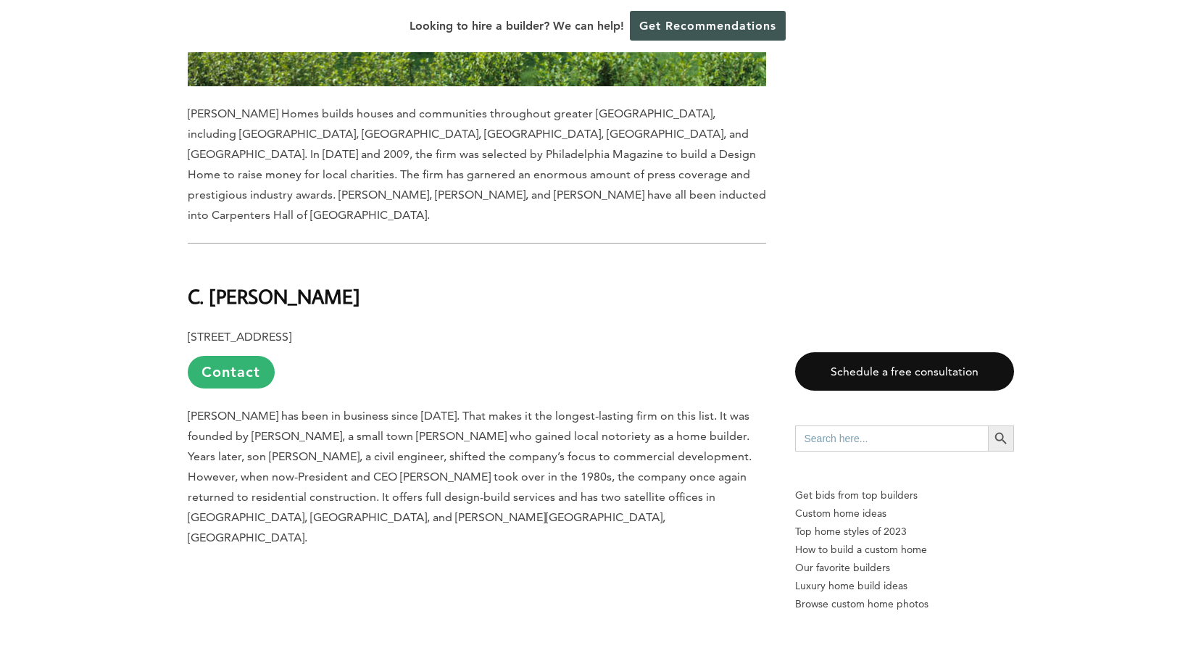
scroll to position [12762, 0]
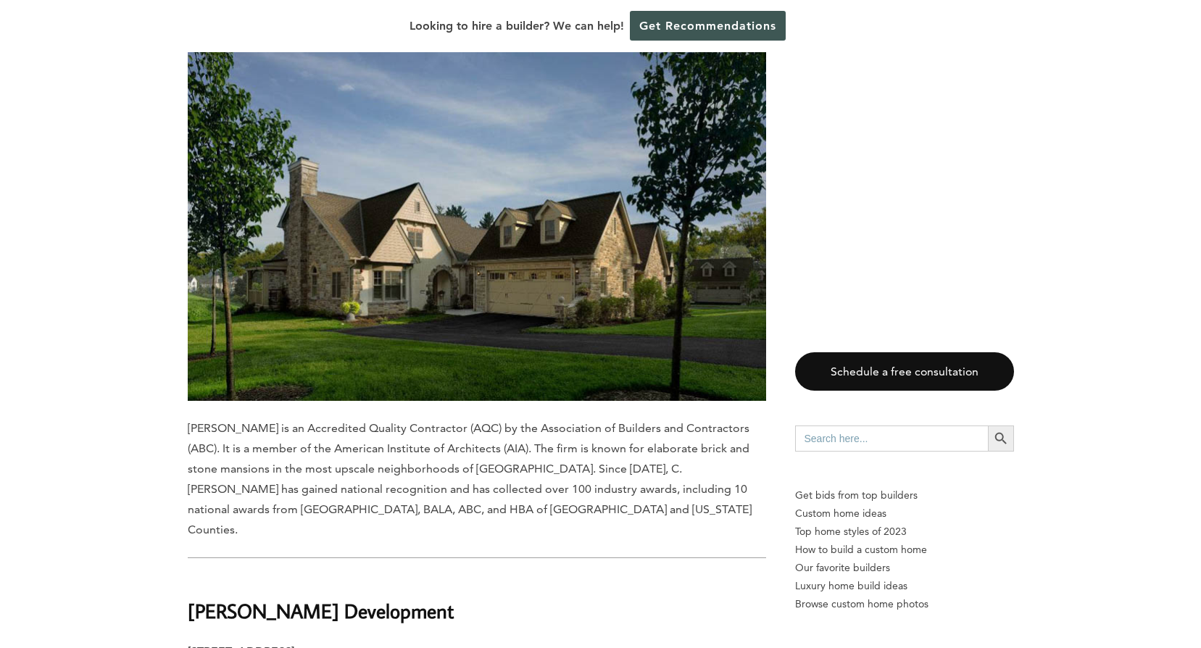
scroll to position [13342, 0]
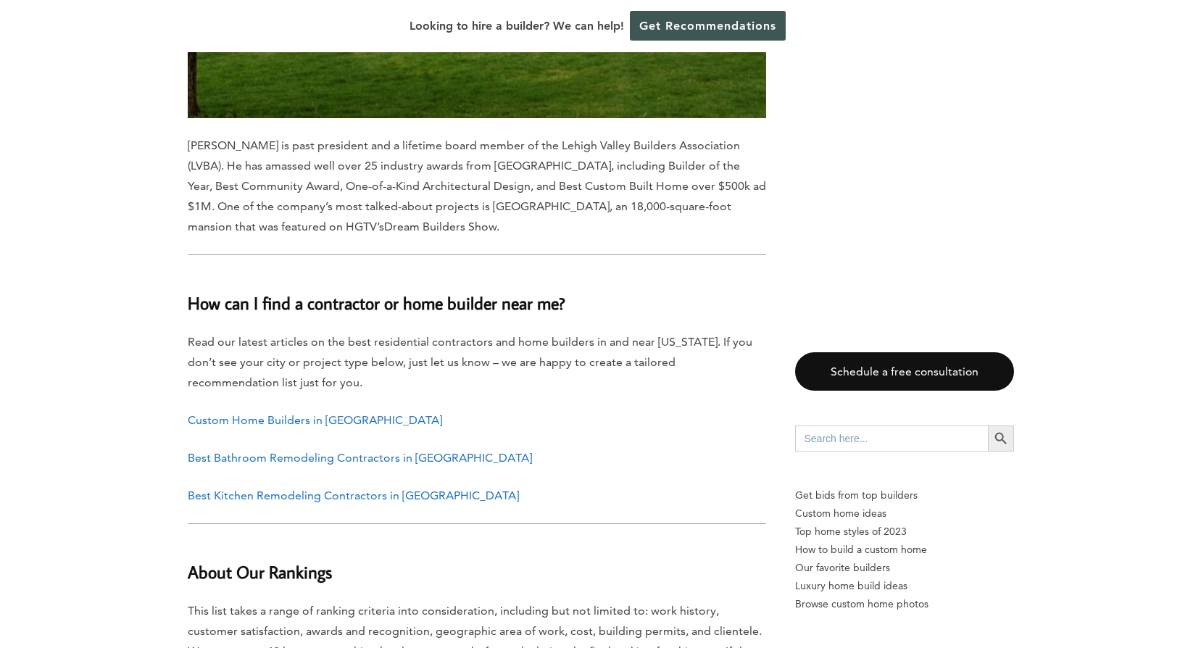
scroll to position [14574, 0]
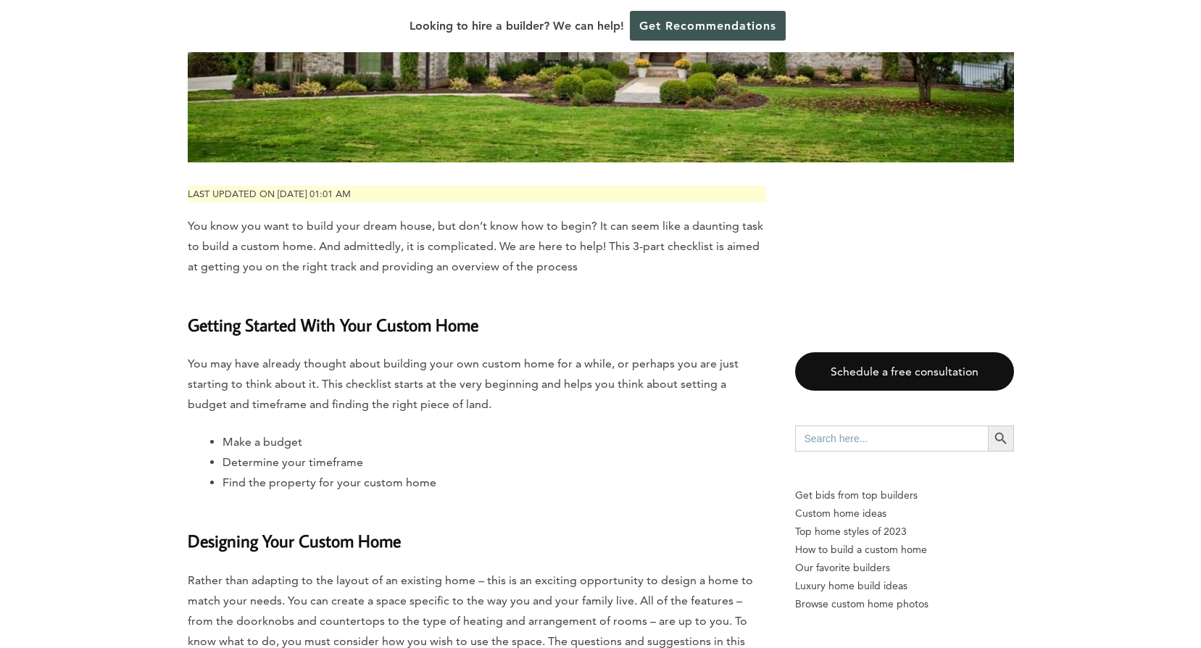
scroll to position [435, 0]
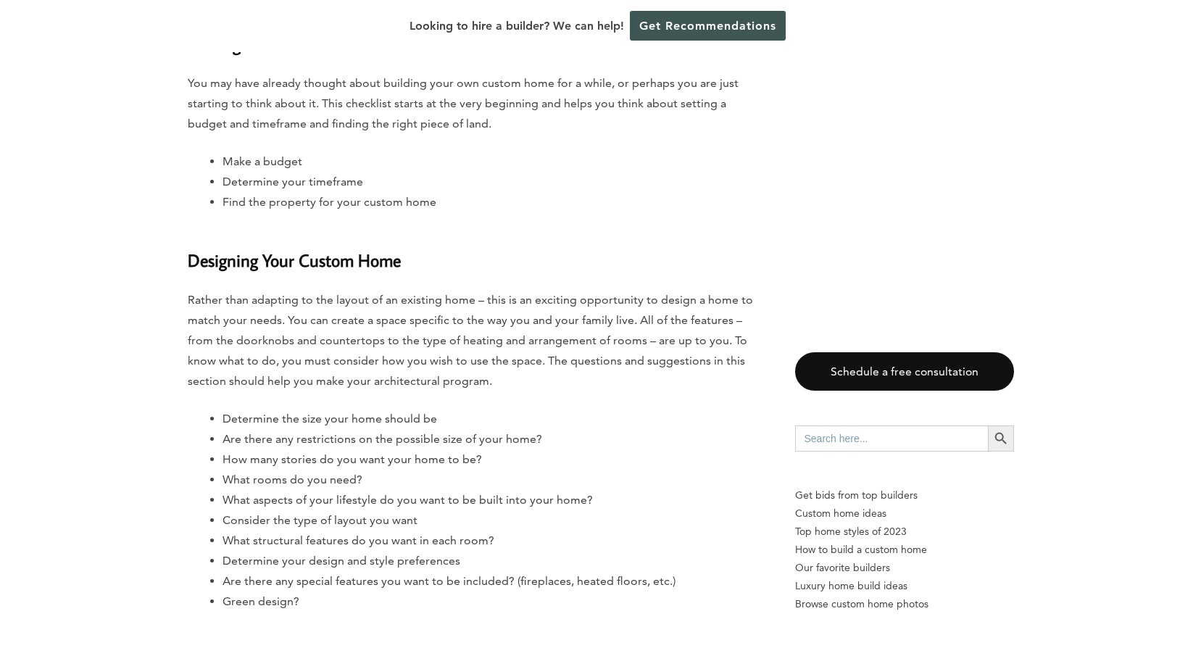
scroll to position [725, 0]
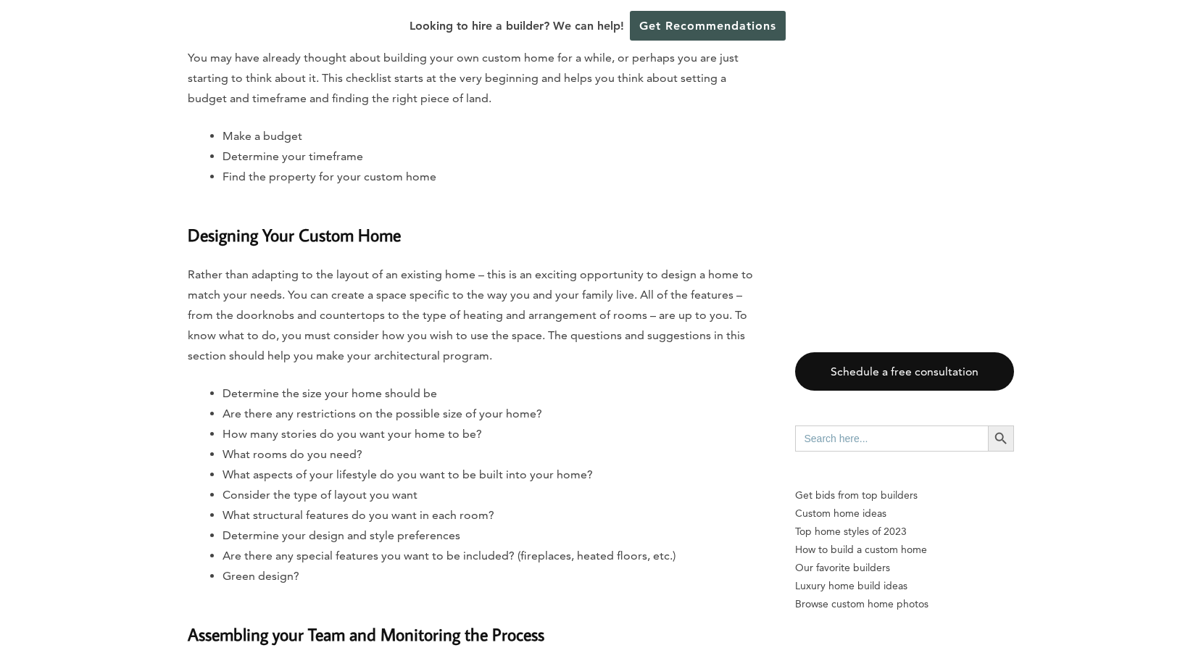
click at [609, 445] on li "What rooms do you need?" at bounding box center [495, 454] width 544 height 20
click at [629, 422] on li "Are there any restrictions on the possible size of your home?" at bounding box center [495, 414] width 544 height 20
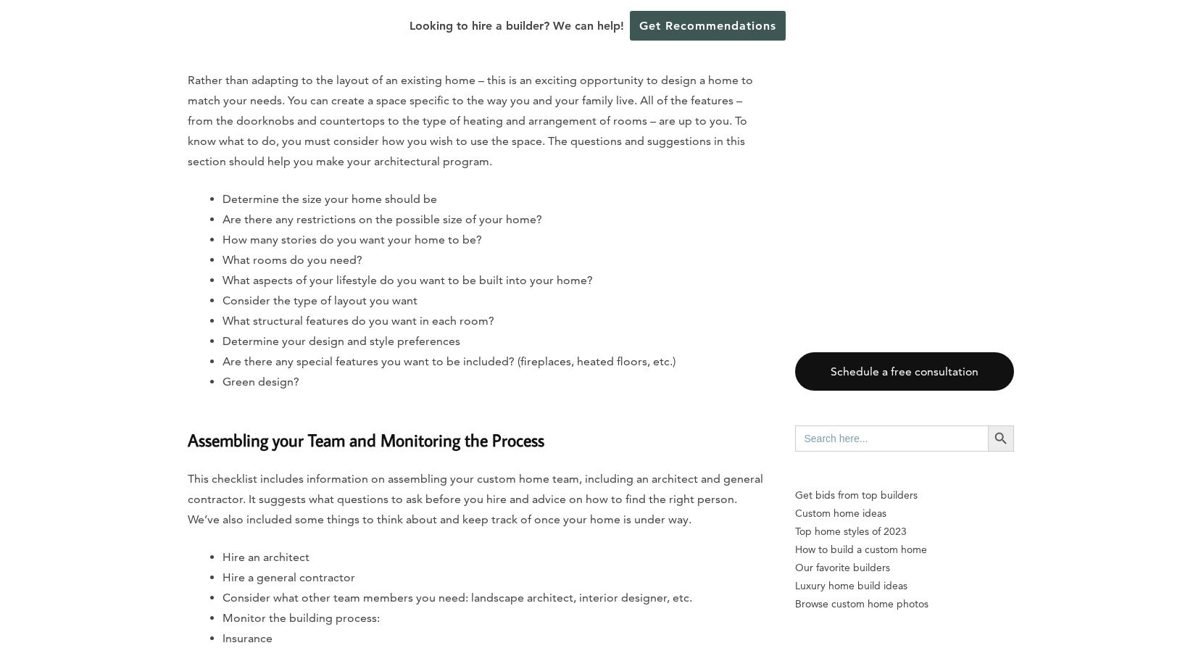
scroll to position [943, 0]
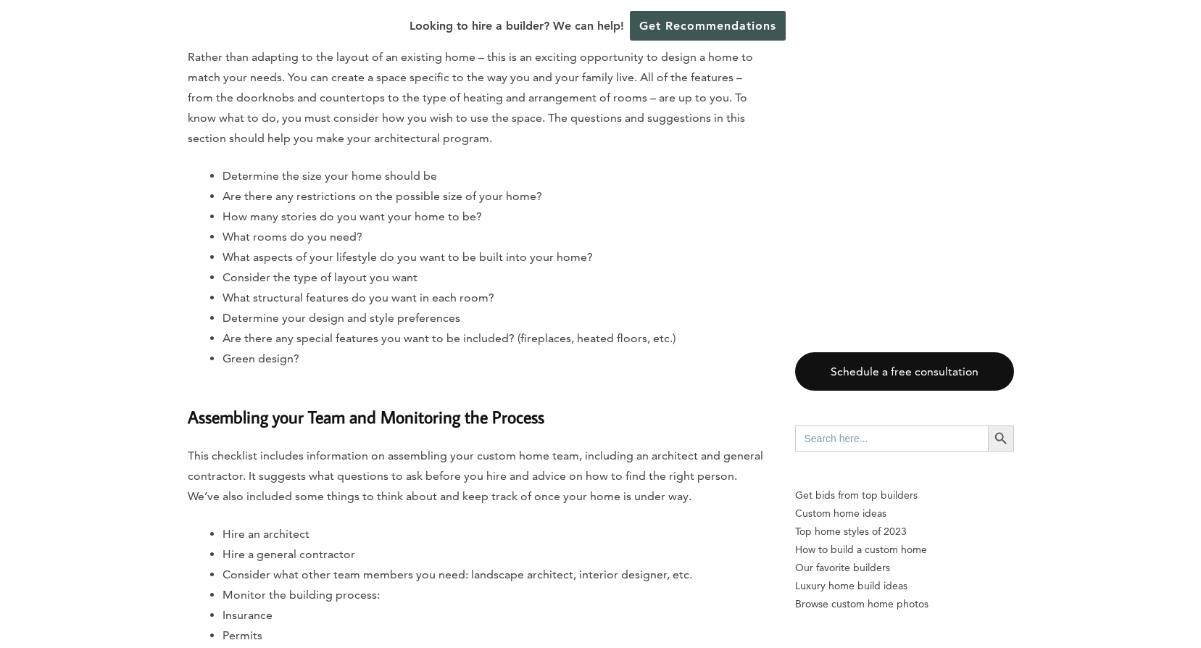
click at [629, 422] on h3 "Assembling your Team and Monitoring the Process" at bounding box center [477, 408] width 579 height 44
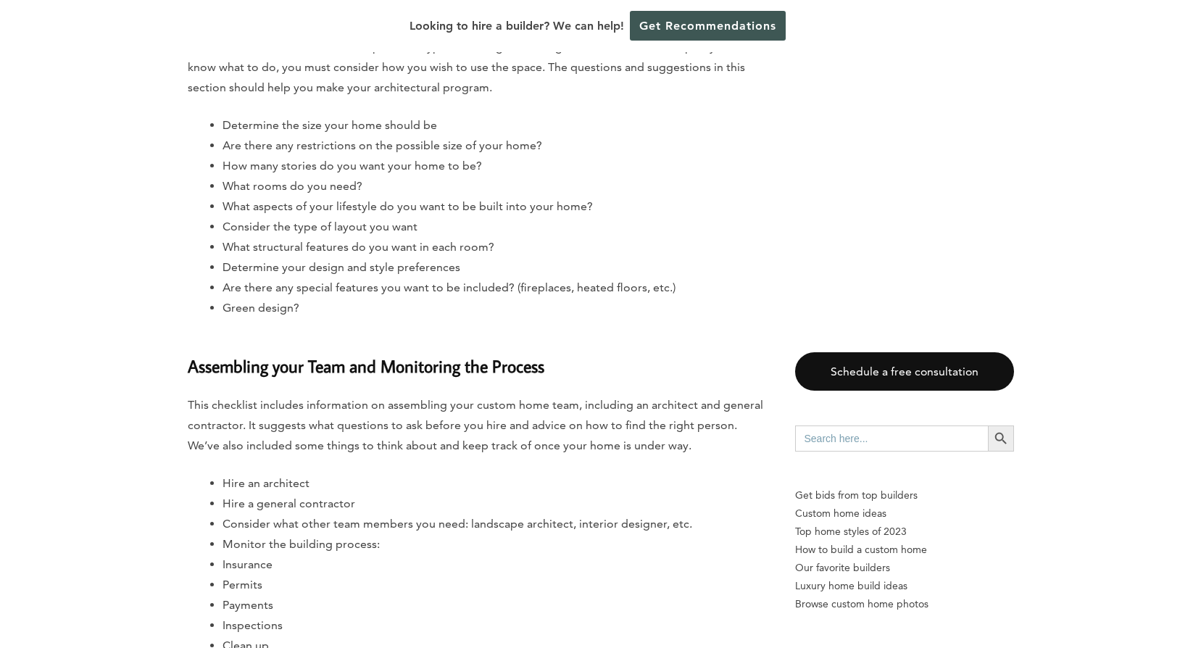
scroll to position [1088, 0]
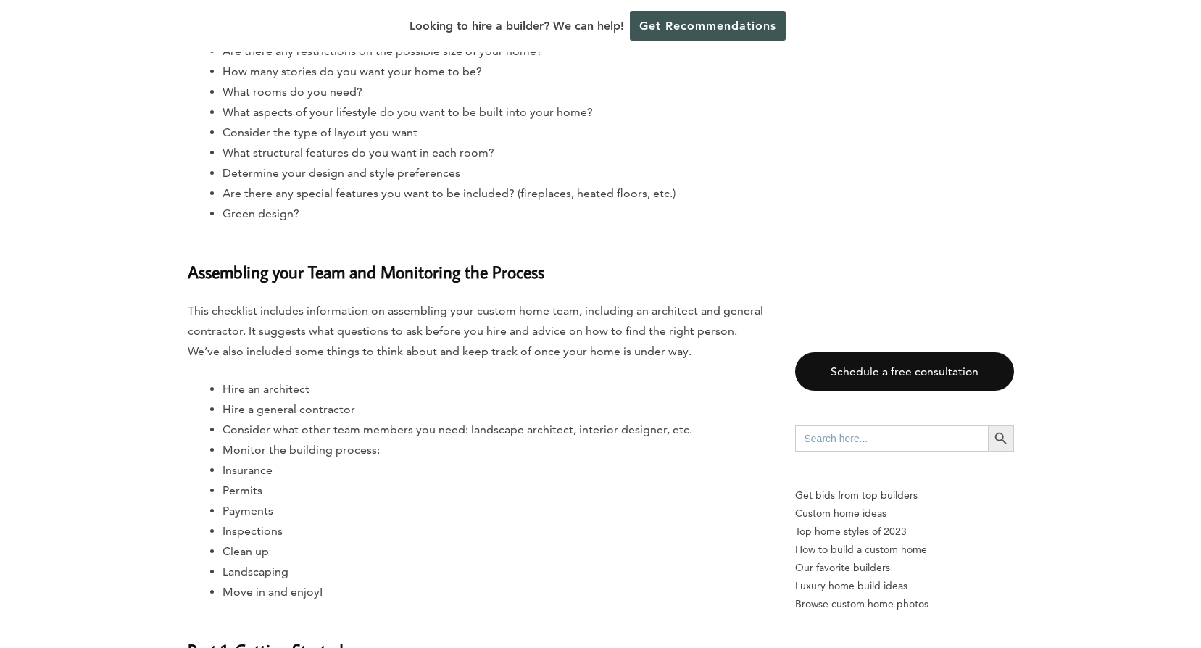
click at [602, 497] on li "Permits" at bounding box center [495, 491] width 544 height 20
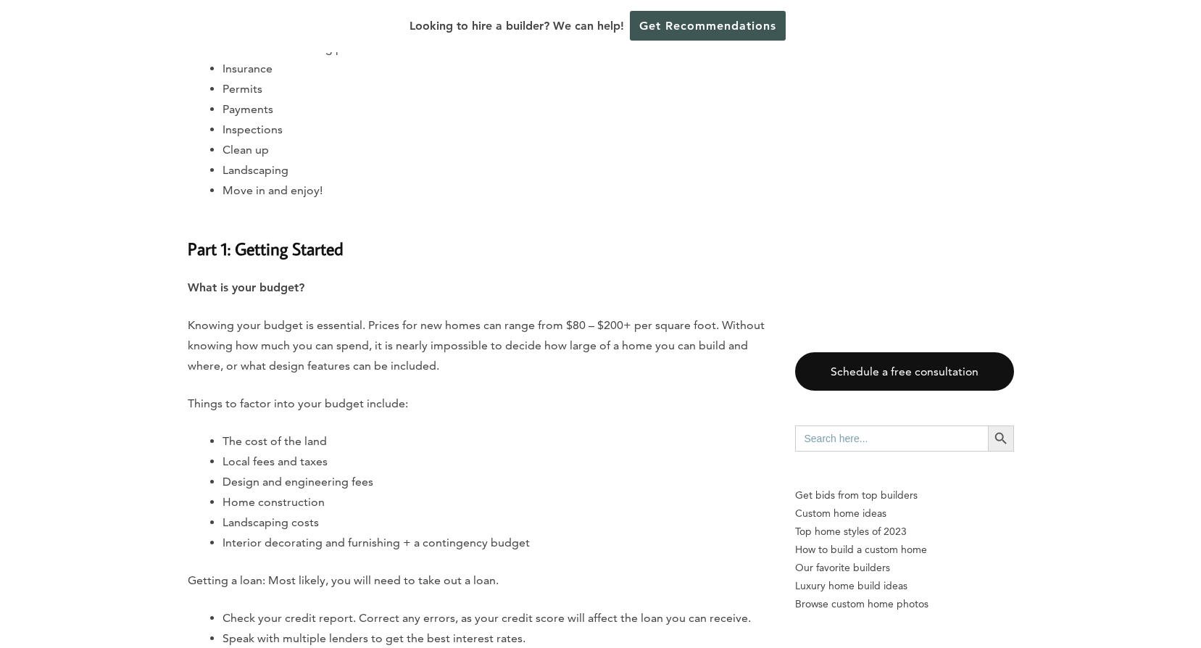
scroll to position [1523, 0]
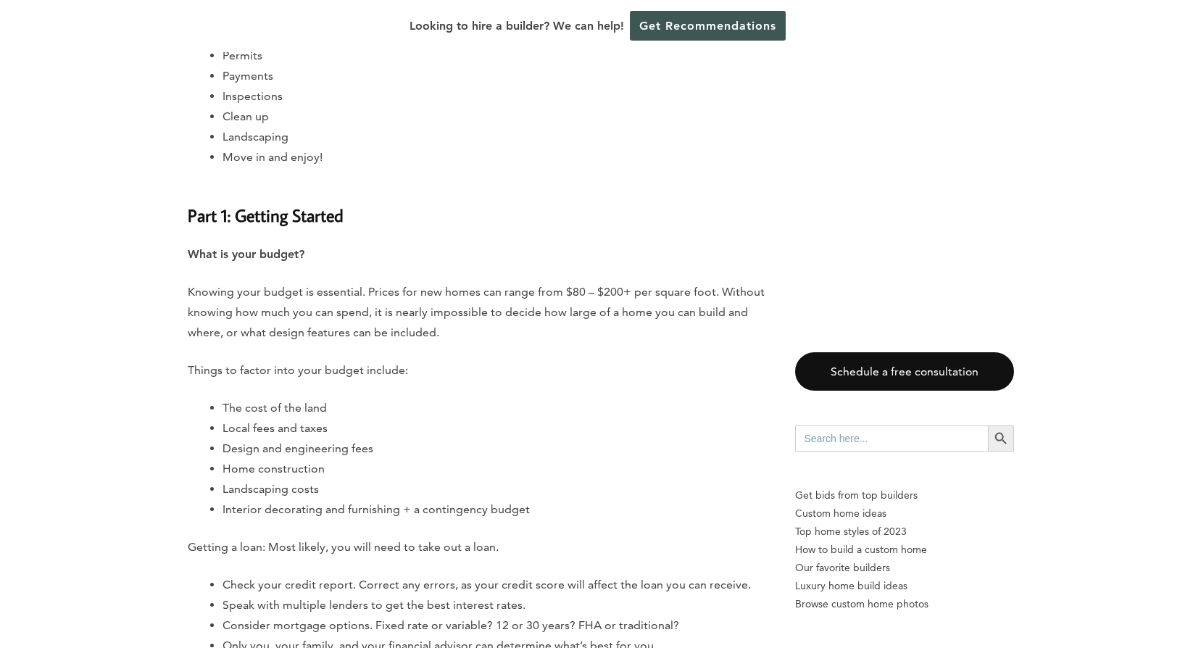
click at [640, 434] on li "Local fees and taxes" at bounding box center [495, 428] width 544 height 20
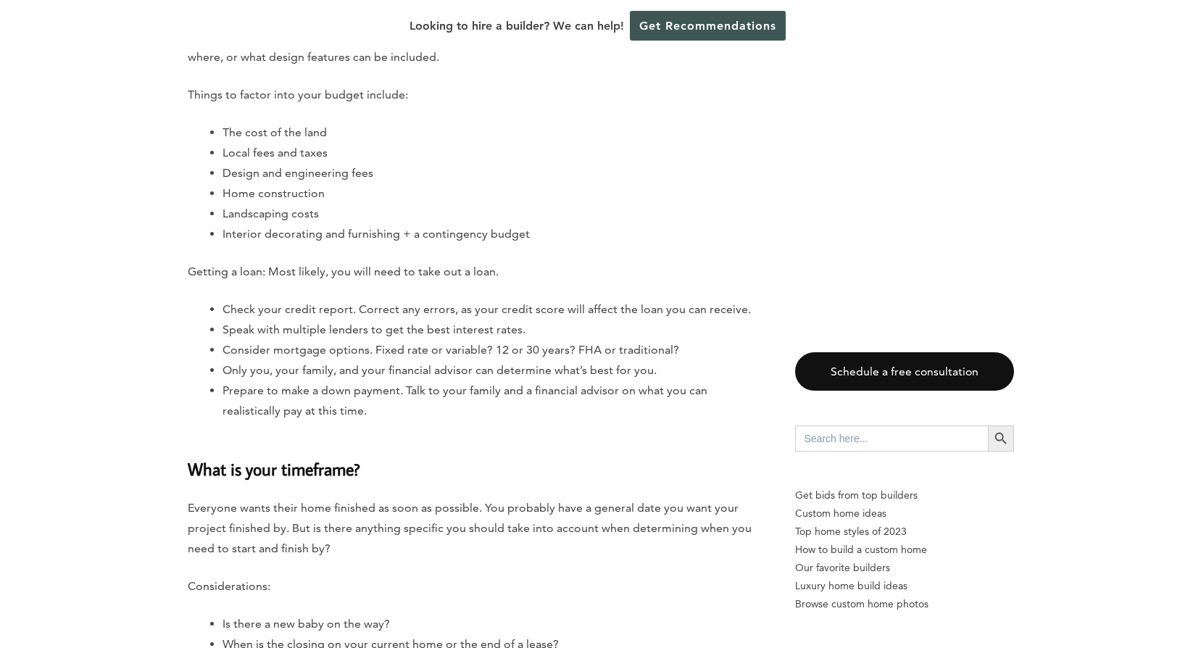
scroll to position [1813, 0]
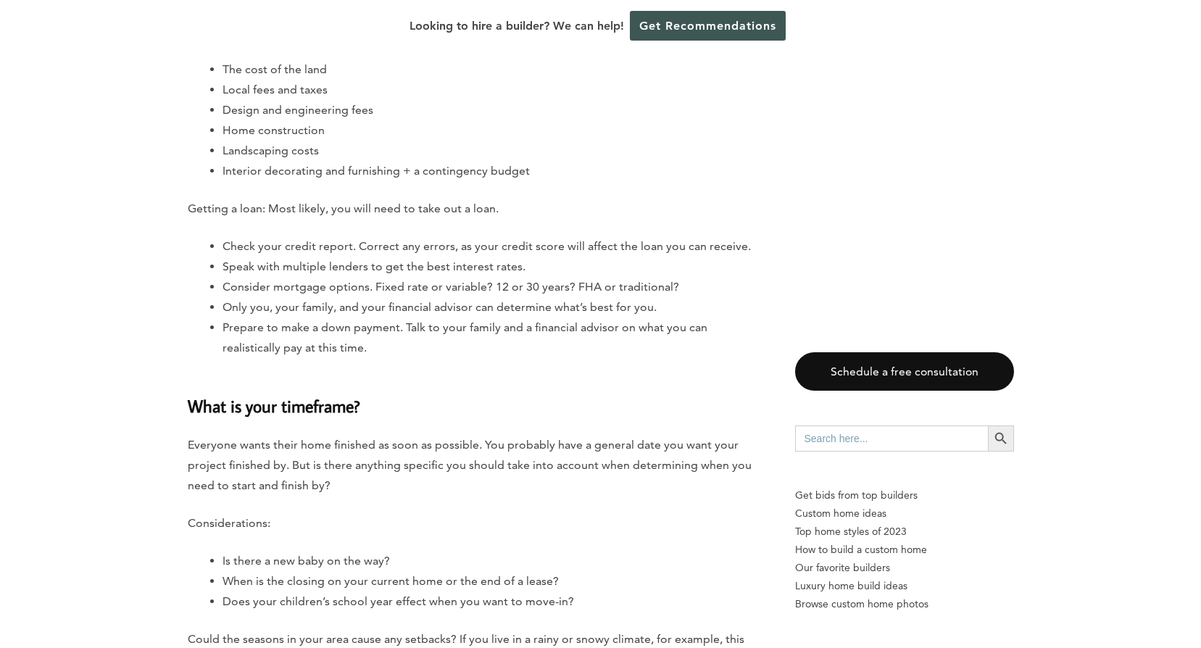
scroll to position [1885, 0]
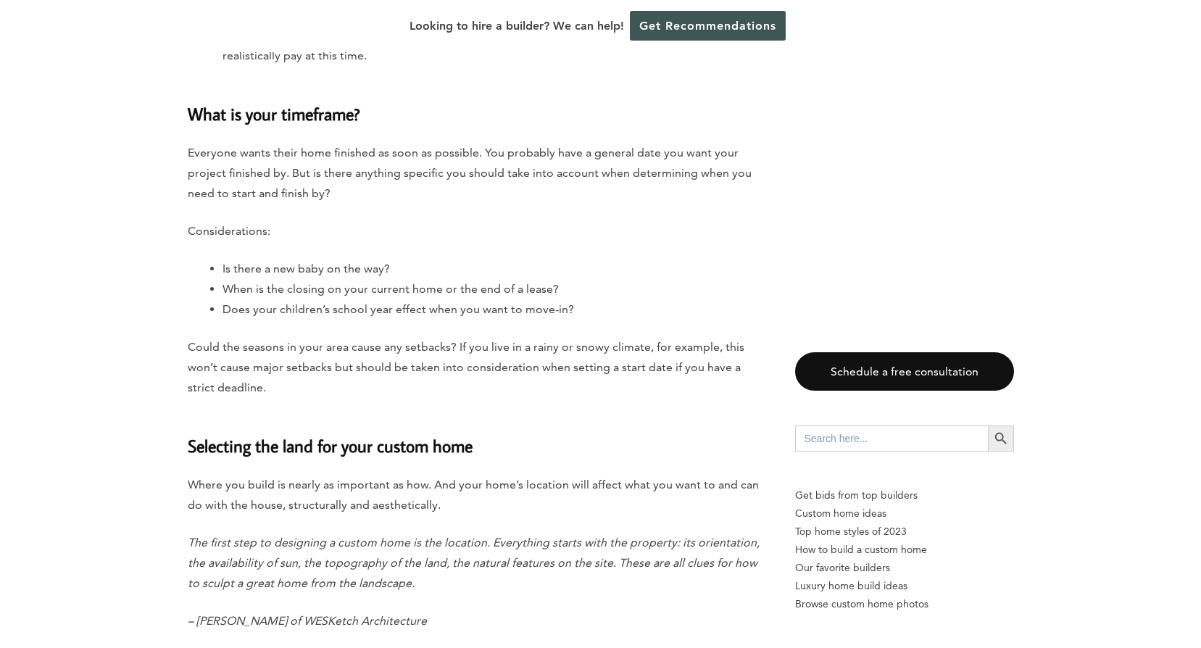
scroll to position [2175, 0]
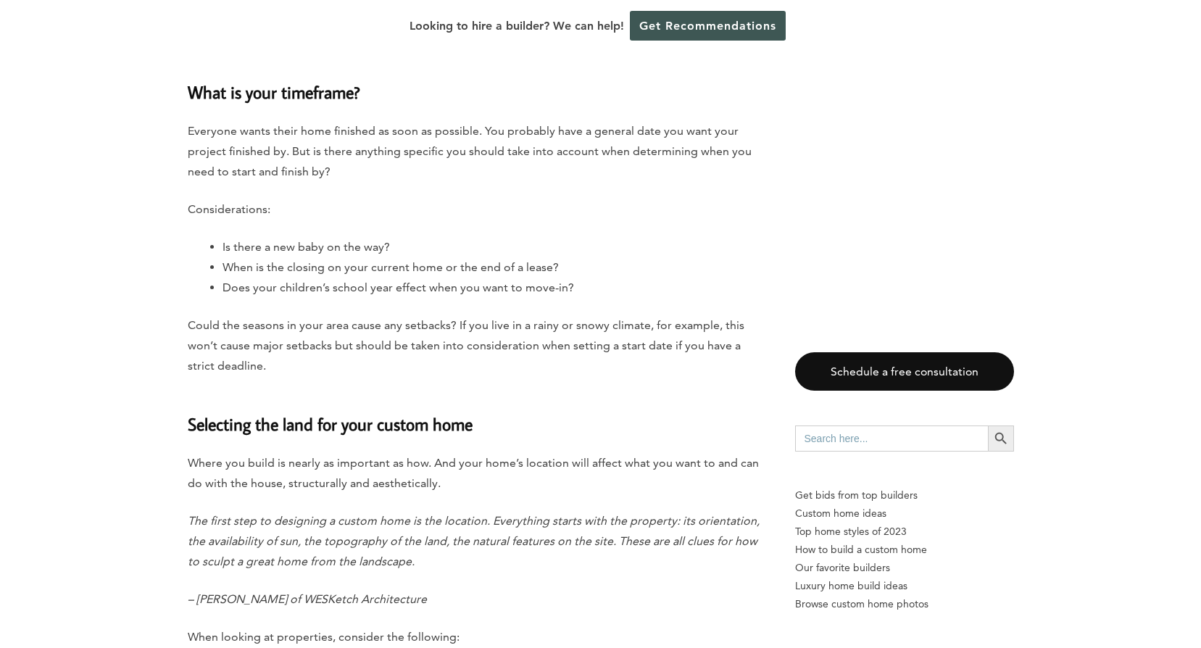
click at [542, 418] on h3 "Selecting the land for your custom home" at bounding box center [477, 416] width 579 height 44
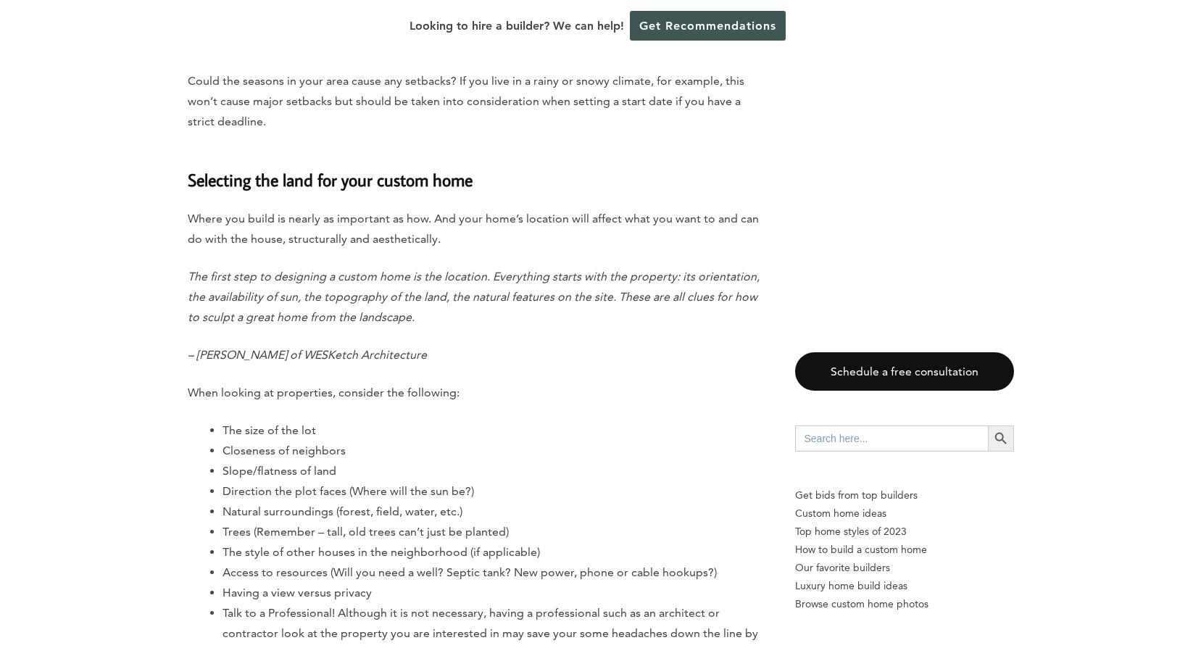
scroll to position [2465, 0]
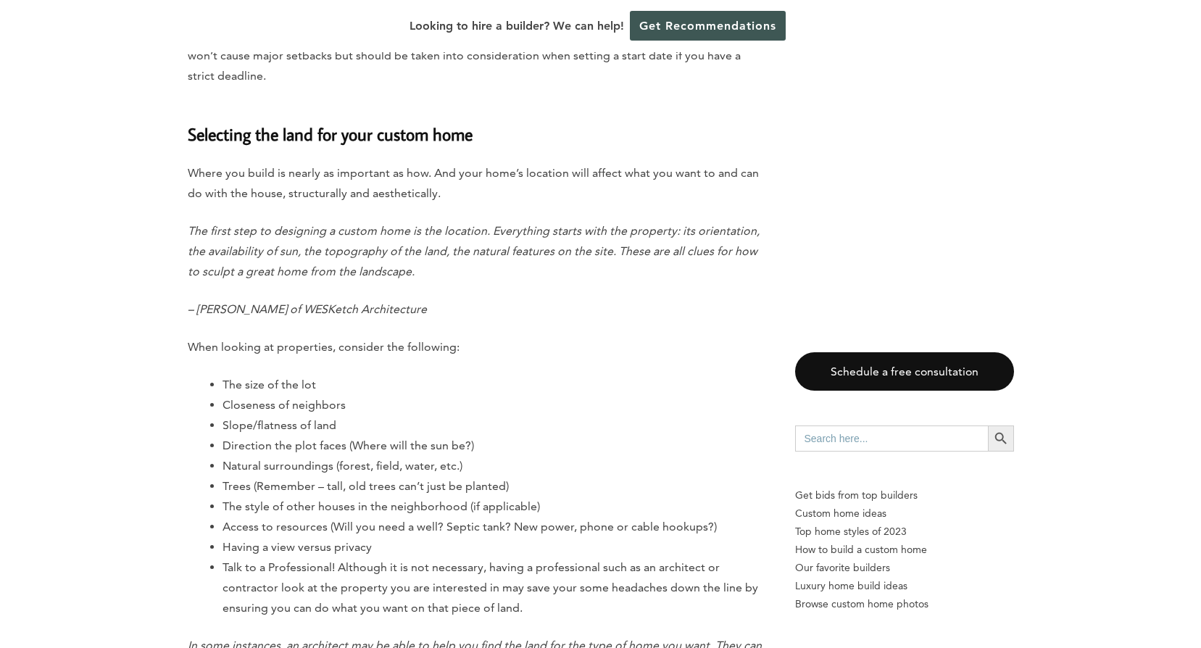
click at [584, 439] on li "Direction the plot faces (Where will the sun be?)" at bounding box center [495, 446] width 544 height 20
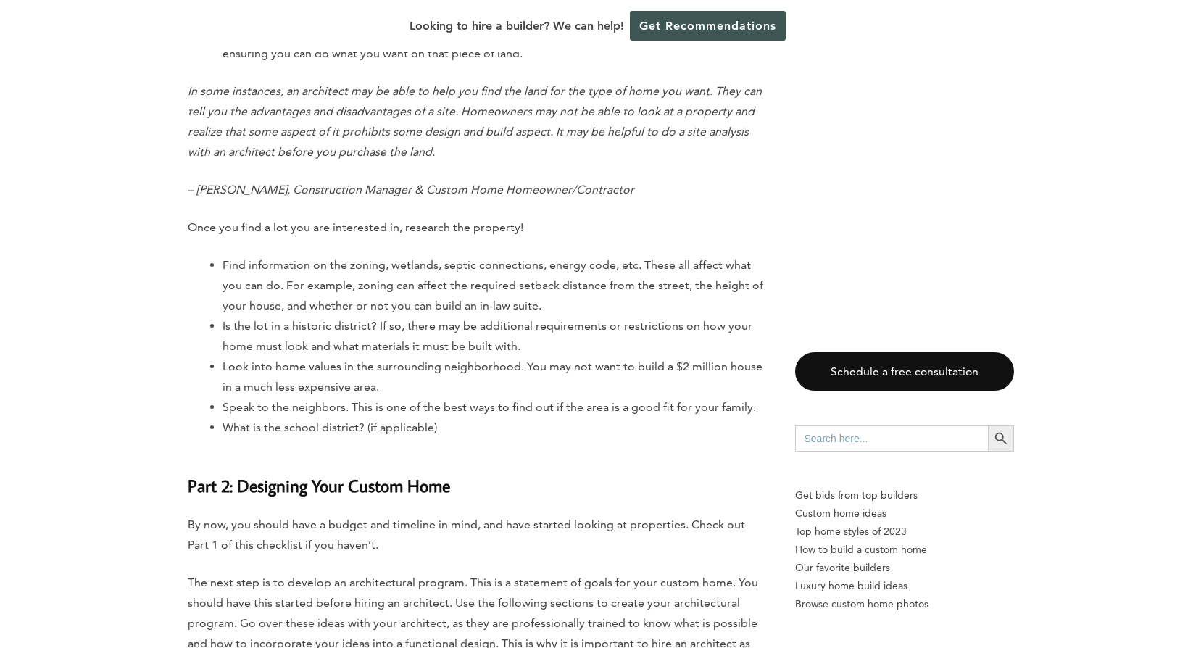
scroll to position [3045, 0]
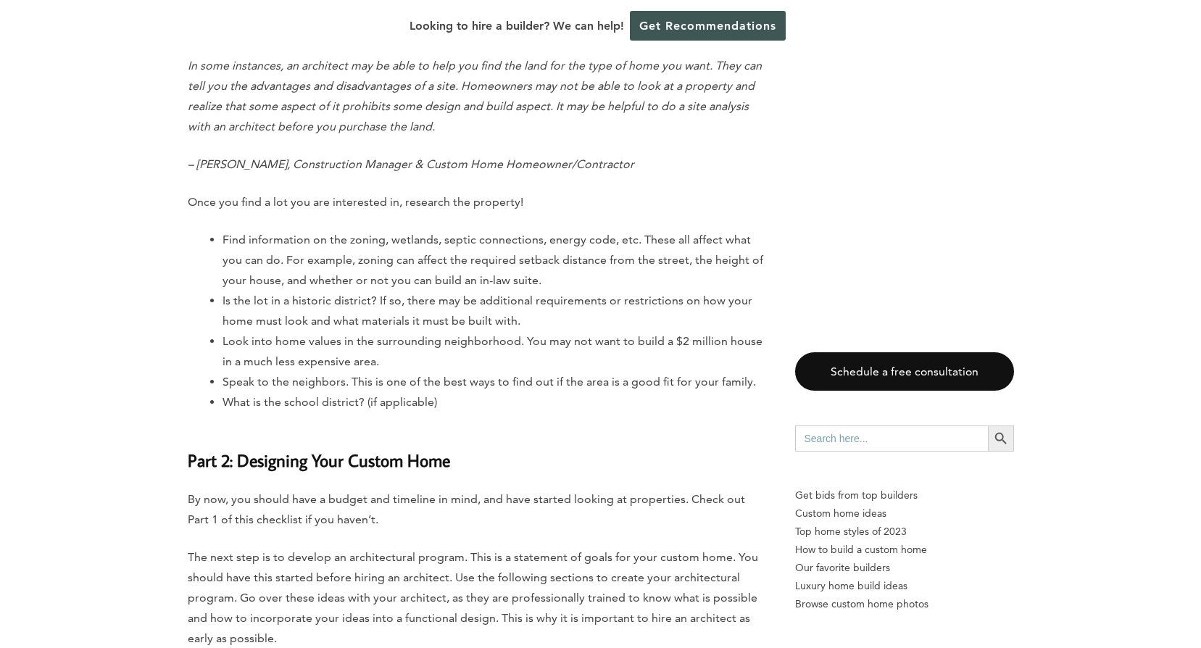
click at [584, 439] on h3 "Part 2: Designing Your Custom Home" at bounding box center [477, 452] width 579 height 44
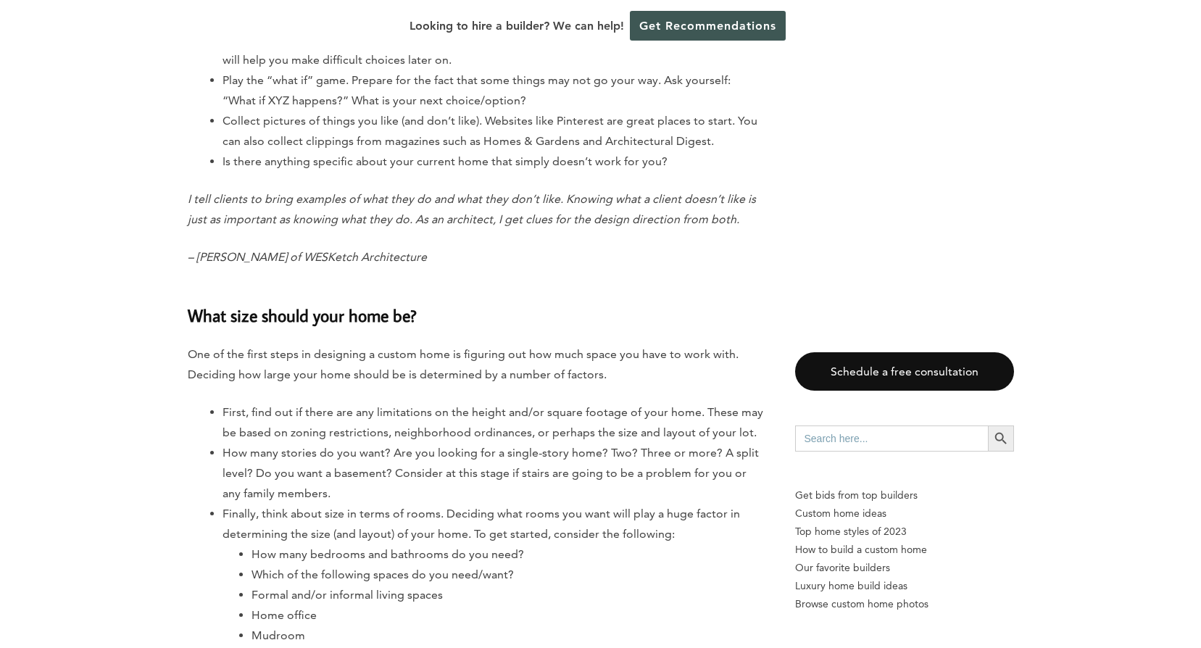
scroll to position [3843, 0]
click at [472, 298] on h3 "What size should your home be?" at bounding box center [477, 306] width 579 height 44
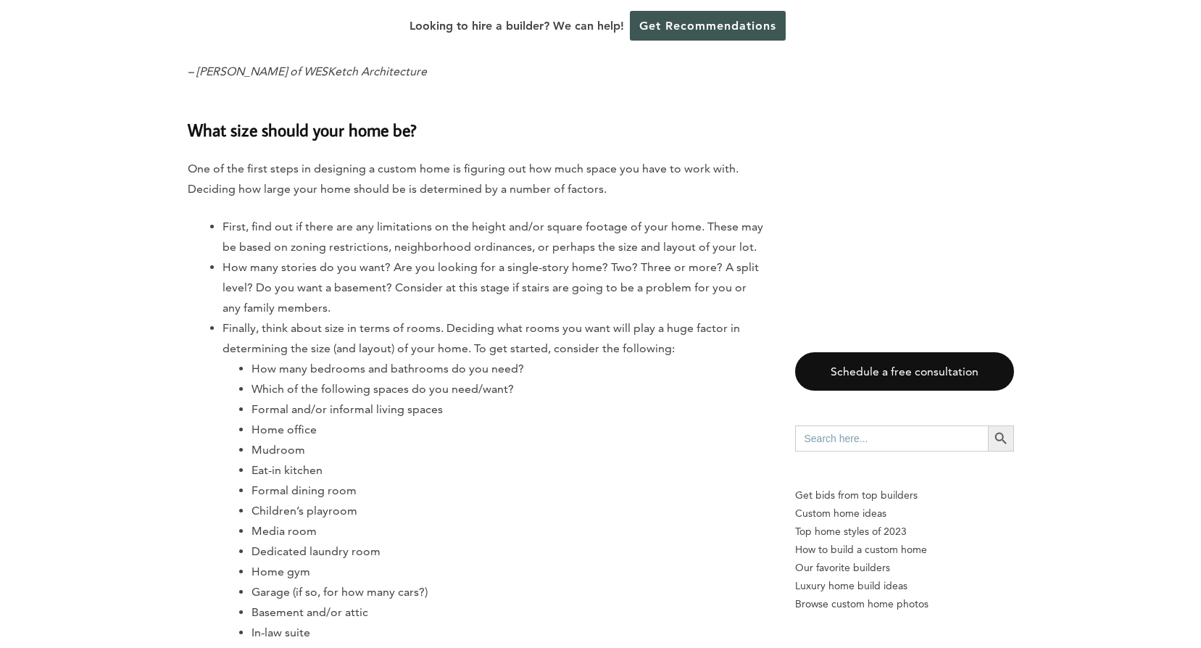
scroll to position [4061, 0]
